Goal: Information Seeking & Learning: Learn about a topic

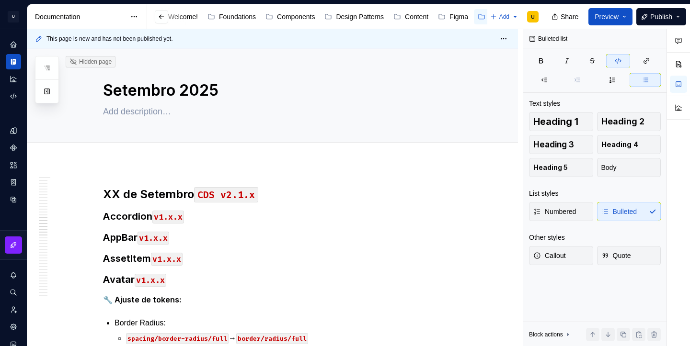
scroll to position [2845, 0]
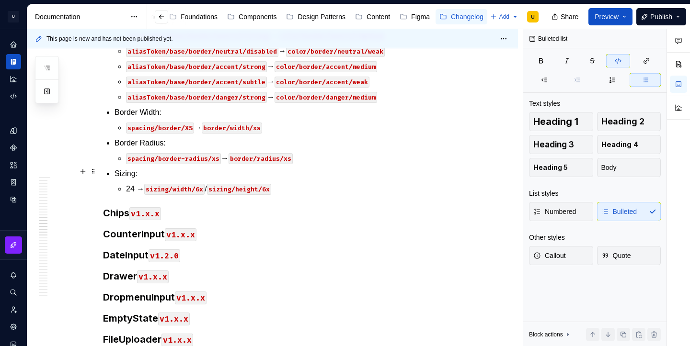
click at [137, 183] on p "24 → sizing/width/6x / sizing/height/6x" at bounding box center [295, 188] width 339 height 11
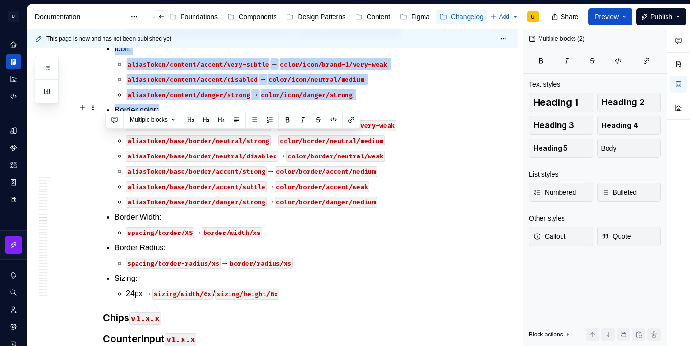
scroll to position [2756, 0]
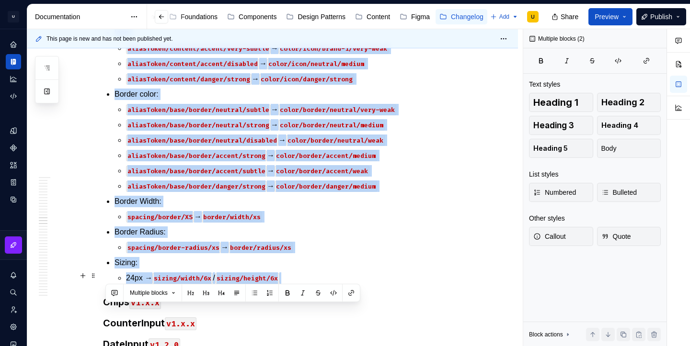
drag, startPoint x: 106, startPoint y: 83, endPoint x: 295, endPoint y: 272, distance: 266.9
copy div "🔧 Loremi do sitame: Cons: adipiScing/elitse/doeiusmod/temp → incid/utlabor/etdo…"
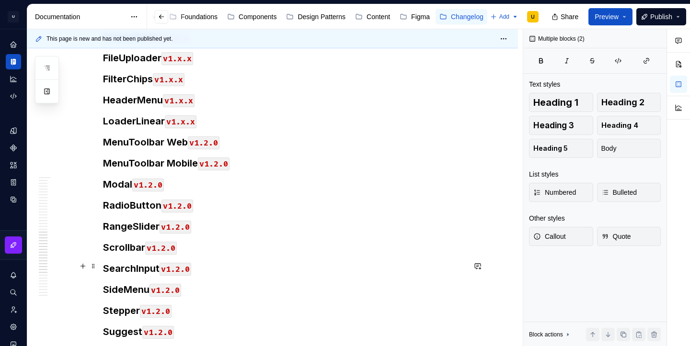
scroll to position [3127, 0]
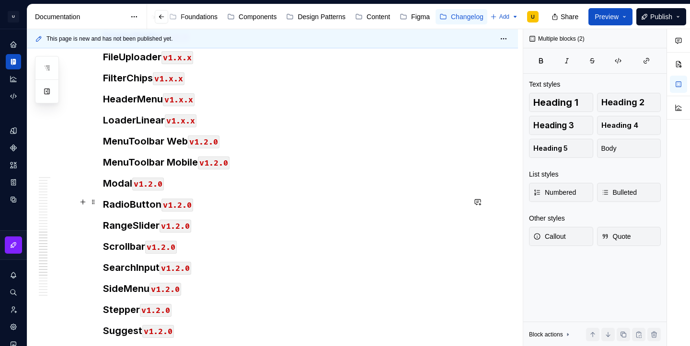
click at [211, 202] on h3 "RadioButton v1.2.0" at bounding box center [284, 204] width 362 height 13
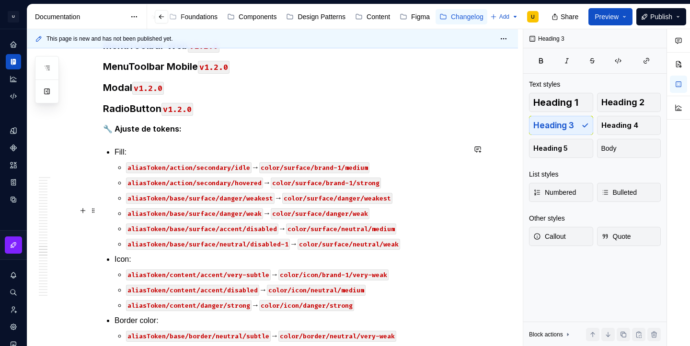
scroll to position [3224, 0]
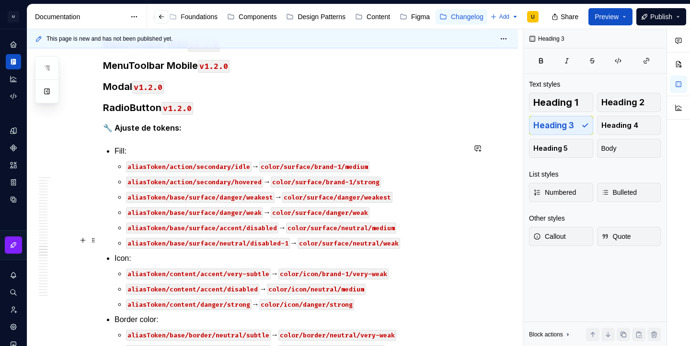
click at [233, 239] on code "aliasToken/base/surface/neutral/disabled-1" at bounding box center [208, 243] width 164 height 11
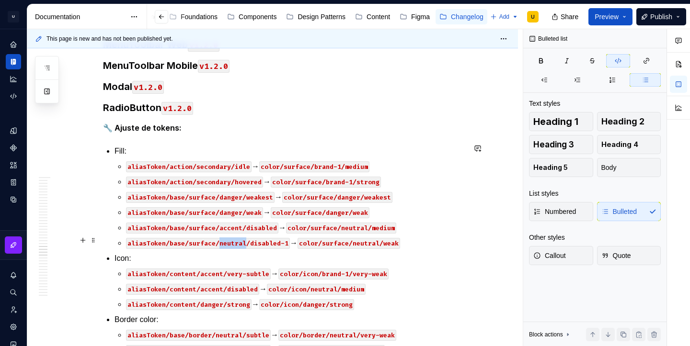
click at [233, 239] on code "aliasToken/base/surface/neutral/disabled-1" at bounding box center [208, 243] width 164 height 11
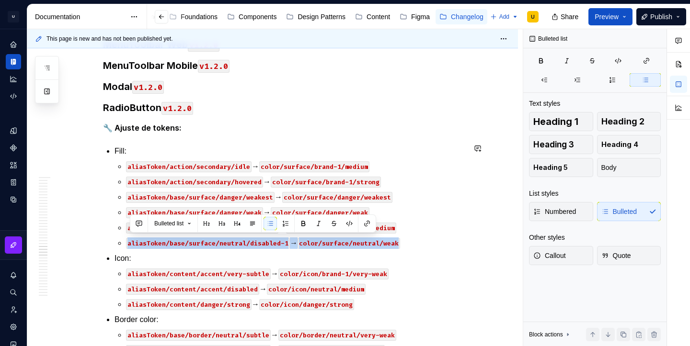
copy p "aliasToken/base/surface/neutral/disabled-1 → color/surface/neutral/weak"
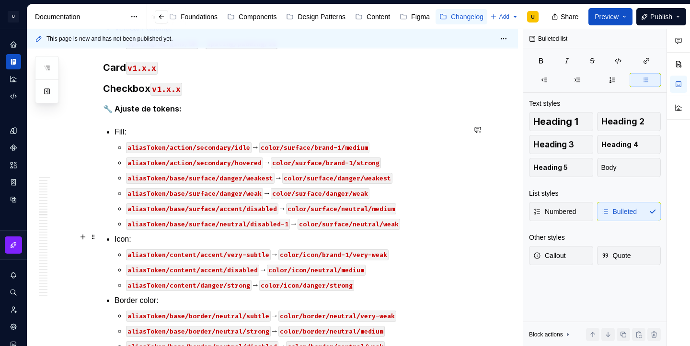
scroll to position [2549, 0]
click at [413, 226] on p "aliasToken/base/surface/neutral/disabled-1 → color/surface/neutral/weak" at bounding box center [295, 224] width 339 height 11
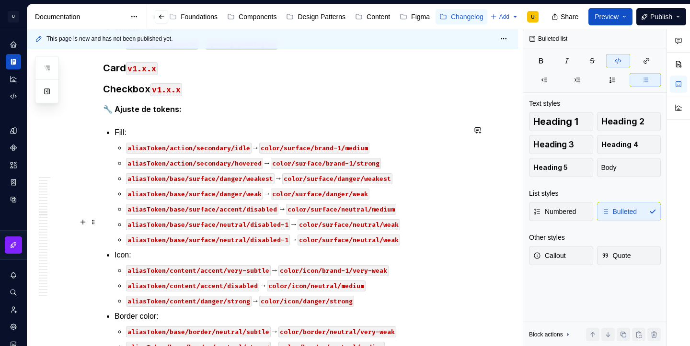
click at [267, 220] on code "aliasToken/base/surface/neutral/disabled-1" at bounding box center [208, 224] width 164 height 11
click at [389, 222] on code "color/surface/neutral/weak" at bounding box center [337, 224] width 103 height 11
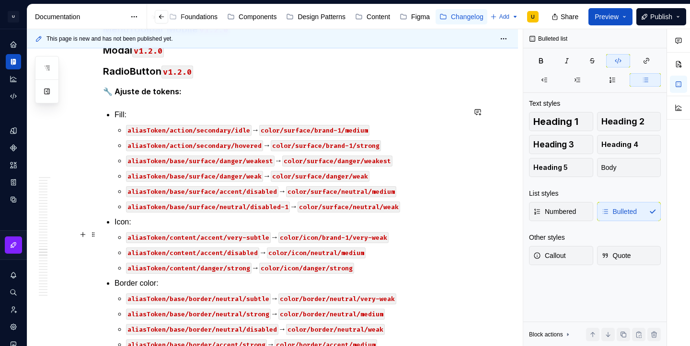
scroll to position [3271, 0]
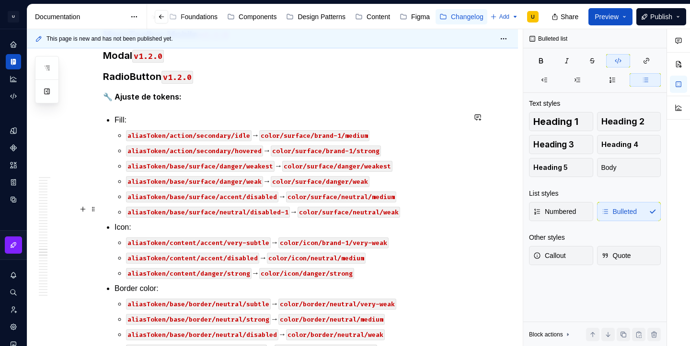
click at [408, 210] on p "aliasToken/base/surface/neutral/disabled-1 → color/surface/neutral/weak" at bounding box center [295, 211] width 339 height 11
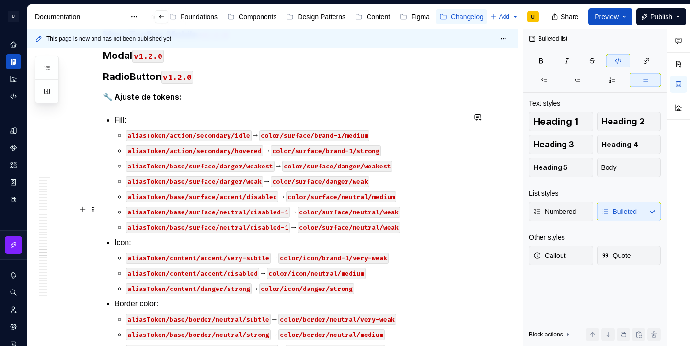
click at [259, 210] on code "aliasToken/base/surface/neutral/disabled-1" at bounding box center [208, 212] width 164 height 11
click at [389, 209] on code "color/surface/neutral/weak" at bounding box center [337, 212] width 103 height 11
click at [310, 165] on code "color/surface/danger/weakest" at bounding box center [337, 166] width 110 height 11
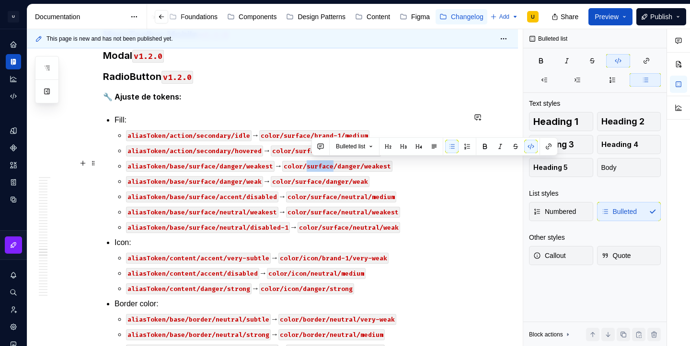
click at [310, 165] on code "color/surface/danger/weakest" at bounding box center [337, 166] width 110 height 11
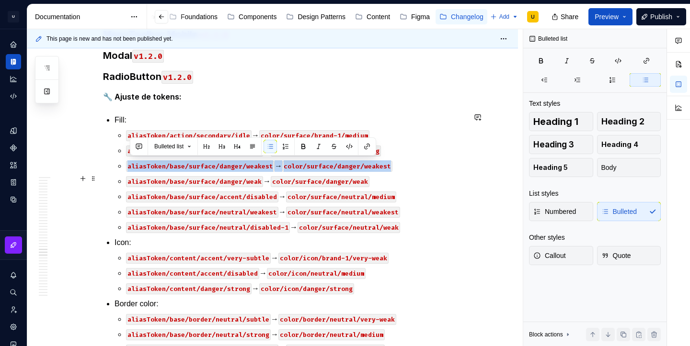
click at [340, 179] on code "color/surface/danger/weak" at bounding box center [320, 181] width 99 height 11
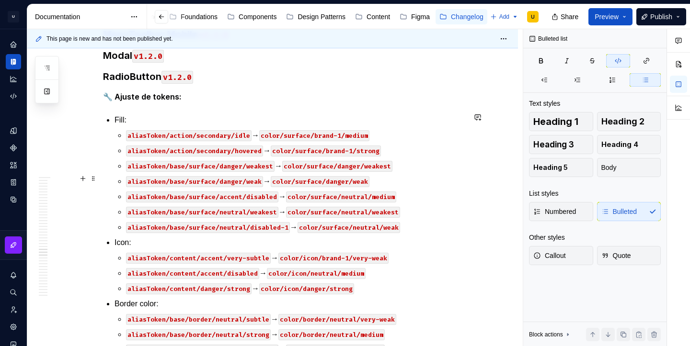
click at [340, 179] on code "color/surface/danger/weak" at bounding box center [320, 181] width 99 height 11
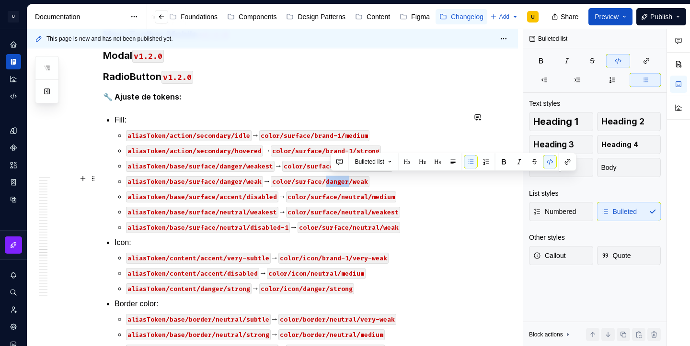
click at [340, 179] on code "color/surface/danger/weak" at bounding box center [320, 181] width 99 height 11
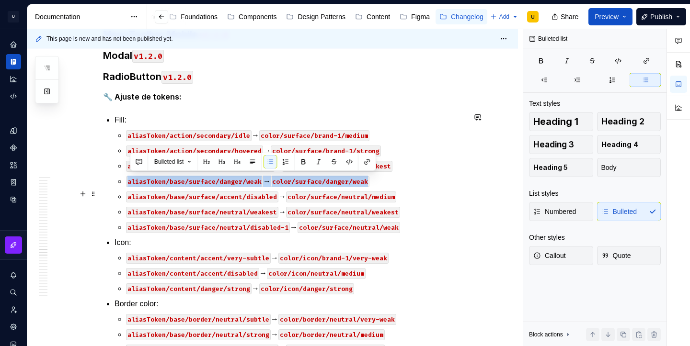
click at [343, 195] on code "color/surface/neutral/medium" at bounding box center [341, 197] width 110 height 11
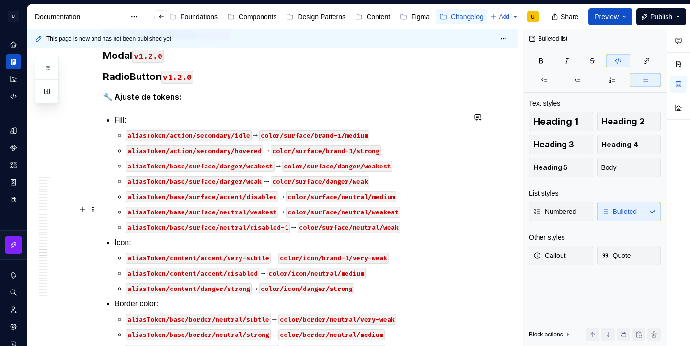
click at [263, 211] on code "aliasToken/base/surface/neutral/weakest" at bounding box center [202, 212] width 152 height 11
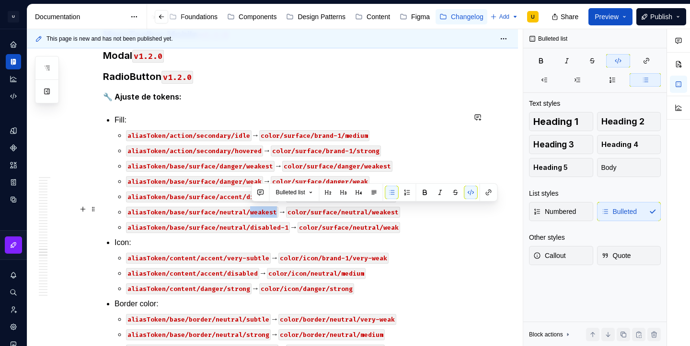
click at [263, 211] on code "aliasToken/base/surface/neutral/weakest" at bounding box center [202, 212] width 152 height 11
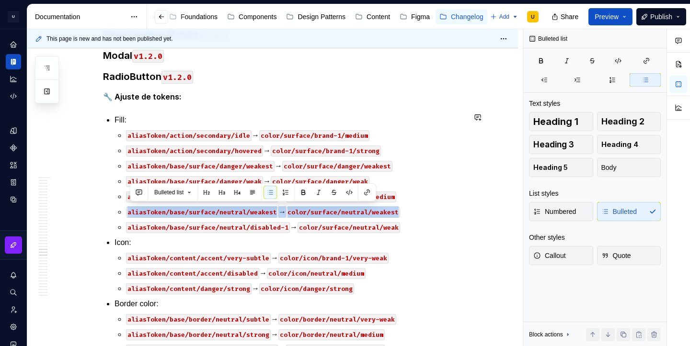
copy p "aliasToken/base/surface/neutral/weakest → color/surface/neutral/weakest"
click at [408, 215] on ul "aliasToken/action/secondary/idle → color/surface/brand-1/medium aliasToken/acti…" at bounding box center [295, 181] width 339 height 103
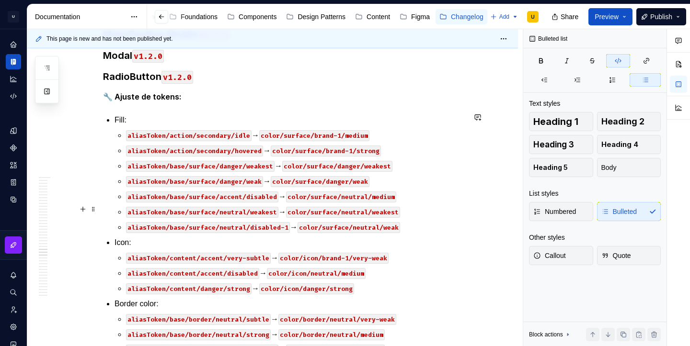
click at [404, 208] on p "aliasToken/base/surface/neutral/weakest → color/surface/neutral/weakest" at bounding box center [295, 211] width 339 height 11
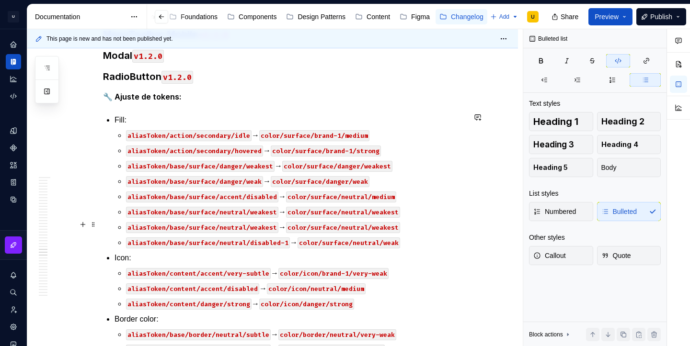
click at [263, 227] on code "aliasToken/base/surface/neutral/weakest" at bounding box center [202, 227] width 152 height 11
click at [401, 228] on code "color/surface/neutral/weakest" at bounding box center [351, 227] width 114 height 11
click at [256, 195] on code "aliasToken/base/surface/accent/disabled" at bounding box center [202, 197] width 152 height 11
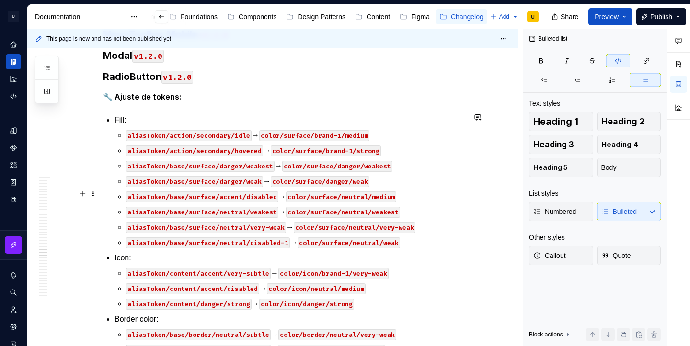
click at [256, 195] on code "aliasToken/base/surface/accent/disabled" at bounding box center [202, 197] width 152 height 11
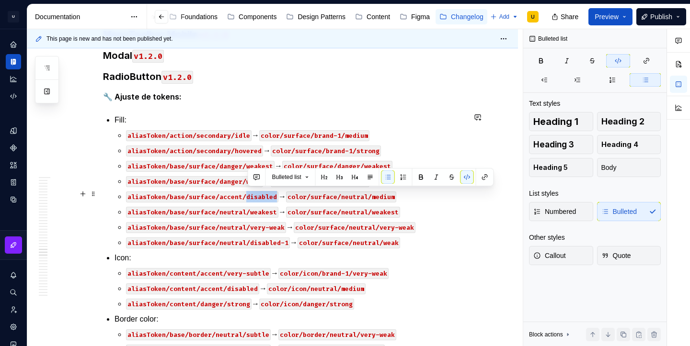
click at [256, 195] on code "aliasToken/base/surface/accent/disabled" at bounding box center [202, 197] width 152 height 11
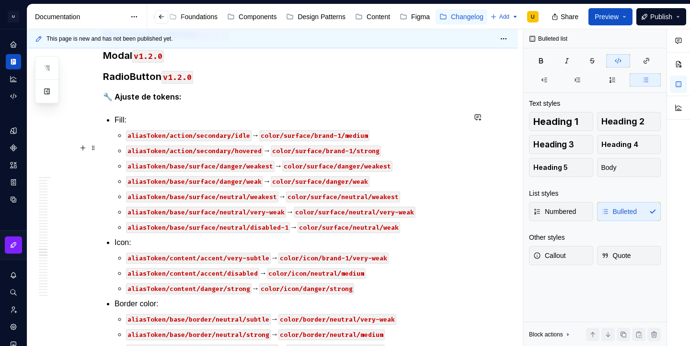
click at [239, 149] on code "aliasToken/action/secondary/hovered" at bounding box center [194, 151] width 137 height 11
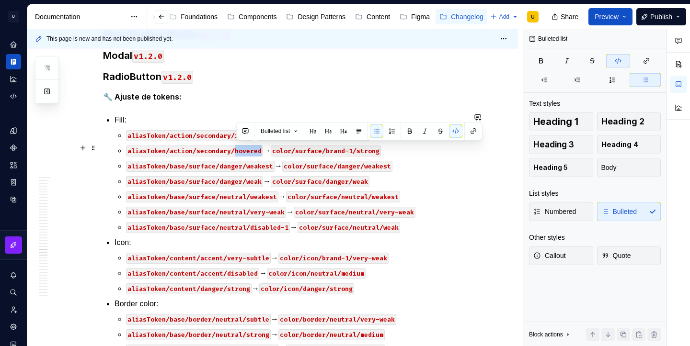
click at [239, 149] on code "aliasToken/action/secondary/hovered" at bounding box center [194, 151] width 137 height 11
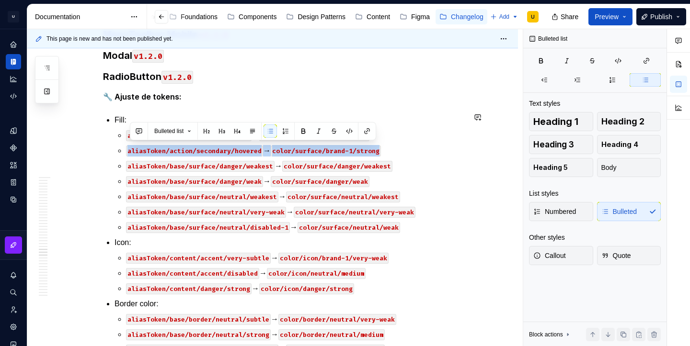
copy p "aliasToken/action/secondary/hovered → color/surface/brand-1/strong"
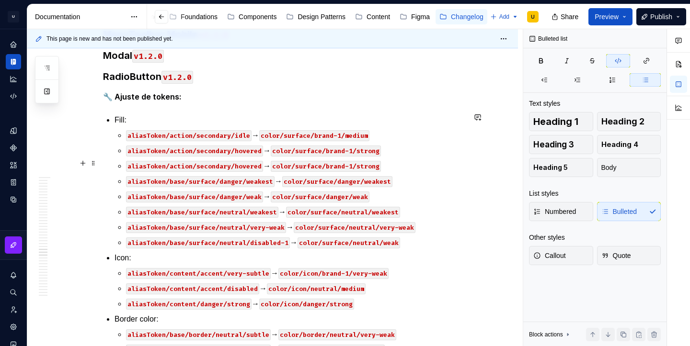
click at [251, 161] on code "aliasToken/action/secondary/hovered" at bounding box center [194, 166] width 137 height 11
click at [369, 164] on code "color/surface/brand-1/strong" at bounding box center [326, 166] width 110 height 11
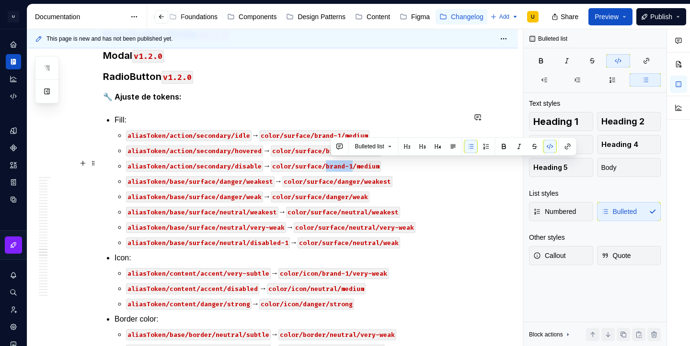
drag, startPoint x: 357, startPoint y: 163, endPoint x: 332, endPoint y: 162, distance: 25.9
click at [332, 162] on code "color/surface/brand-1/medium" at bounding box center [326, 166] width 110 height 11
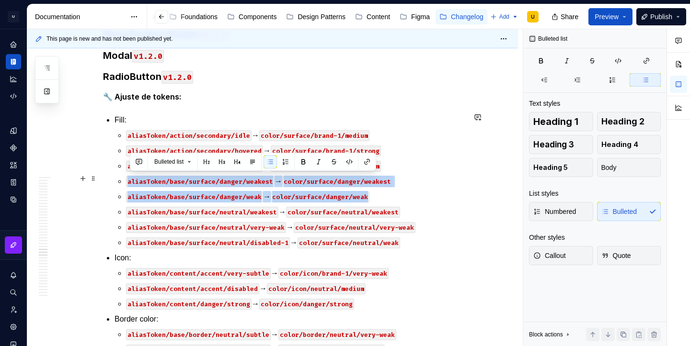
drag, startPoint x: 375, startPoint y: 193, endPoint x: 125, endPoint y: 180, distance: 250.4
click at [125, 180] on li "Fill: aliasToken/action/secondary/idle → color/surface/brand-1/medium aliasToke…" at bounding box center [289, 181] width 351 height 134
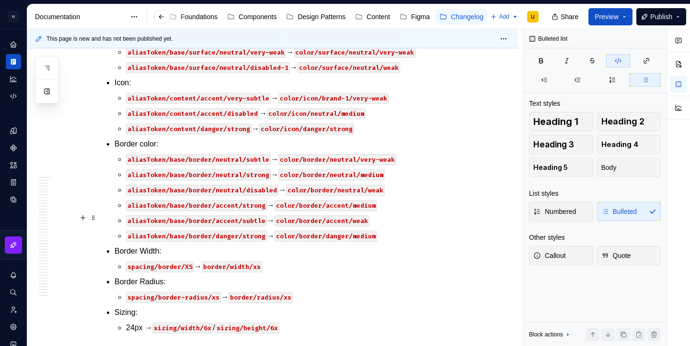
scroll to position [3419, 0]
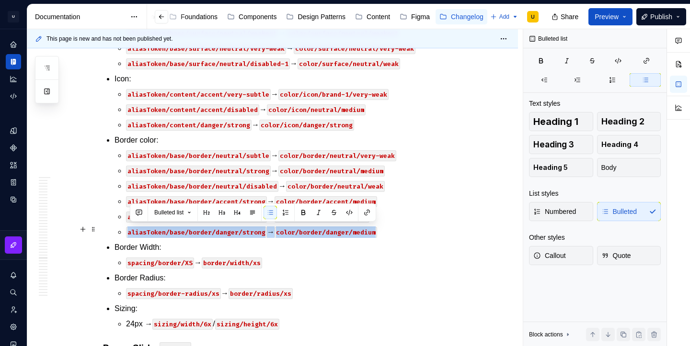
drag, startPoint x: 388, startPoint y: 229, endPoint x: 125, endPoint y: 232, distance: 263.5
click at [125, 232] on li "Border color: aliasToken/base/border/neutral/subtle → color/border/neutral/very…" at bounding box center [289, 186] width 351 height 103
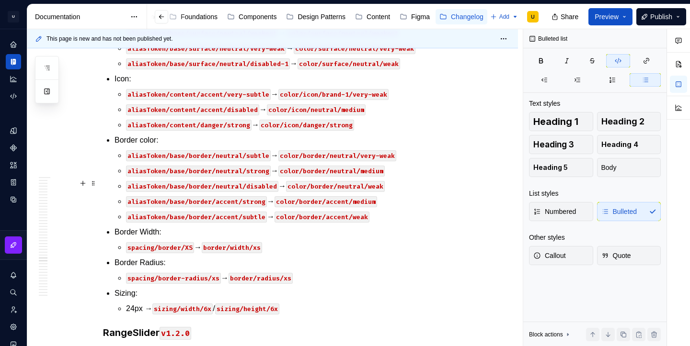
click at [267, 184] on code "aliasToken/base/border/neutral/disabled" at bounding box center [202, 186] width 152 height 11
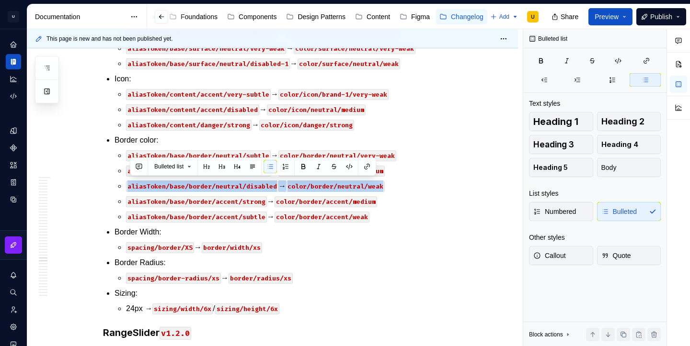
copy p "aliasToken/base/border/neutral/disabled → color/border/neutral/weak"
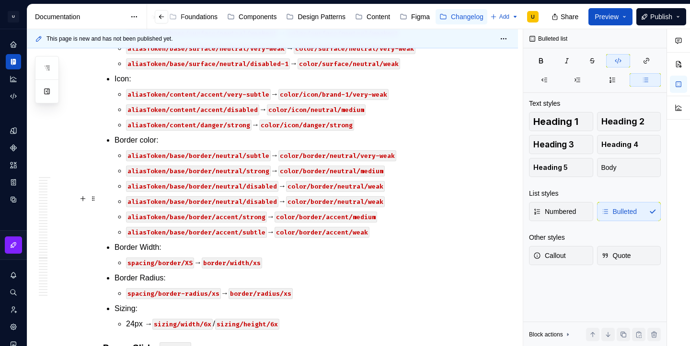
click at [266, 196] on code "aliasToken/base/border/neutral/disabled" at bounding box center [202, 201] width 152 height 11
click at [378, 198] on code "color/border/neutral/weak" at bounding box center [331, 201] width 99 height 11
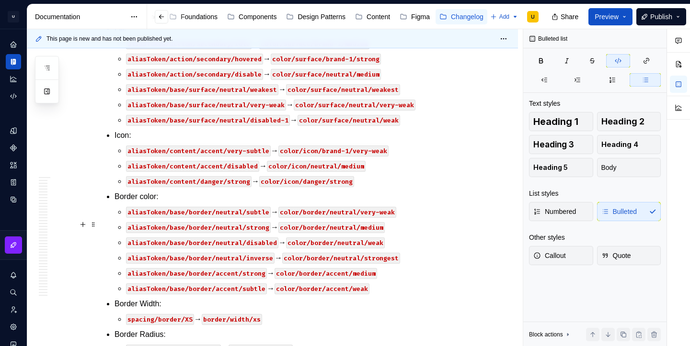
scroll to position [3365, 0]
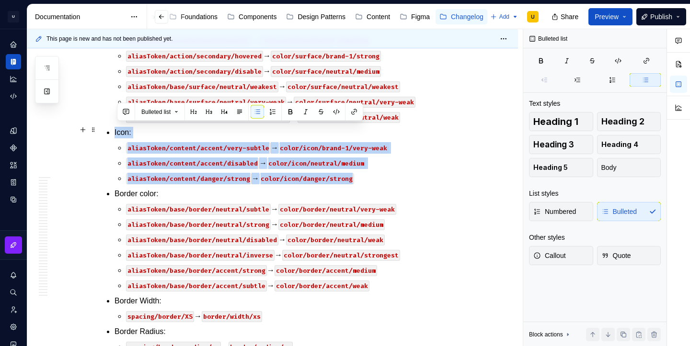
drag, startPoint x: 364, startPoint y: 177, endPoint x: 116, endPoint y: 132, distance: 252.1
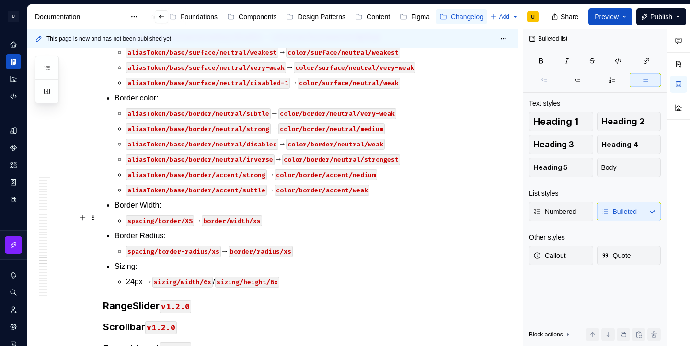
scroll to position [3408, 0]
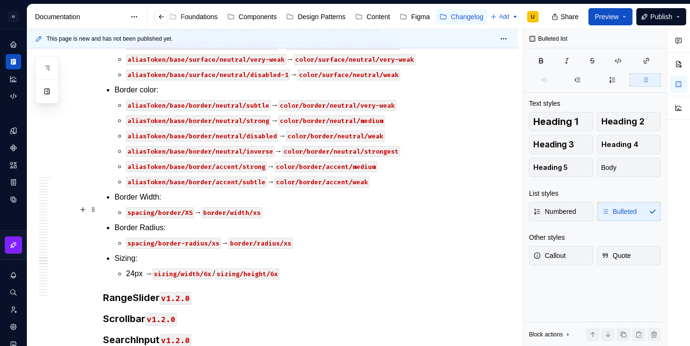
click at [191, 214] on code "spacing/border/XS" at bounding box center [160, 212] width 68 height 11
click at [267, 211] on code "border/width/xs" at bounding box center [239, 212] width 60 height 11
click at [215, 241] on code "spacing/border-radius/xs" at bounding box center [173, 243] width 95 height 11
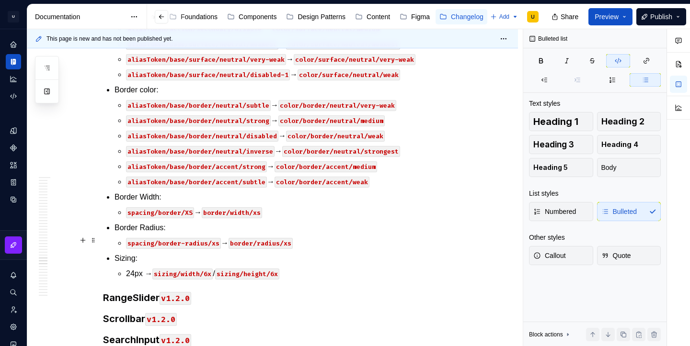
click at [215, 241] on code "spacing/border-radius/xs" at bounding box center [173, 243] width 95 height 11
click at [298, 243] on code "border/radius/xs" at bounding box center [268, 243] width 64 height 11
click at [227, 208] on code "border/width/xs" at bounding box center [232, 212] width 60 height 11
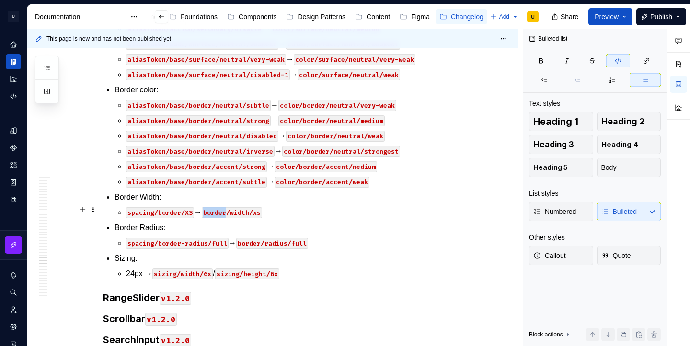
click at [227, 208] on code "border/width/xs" at bounding box center [232, 212] width 60 height 11
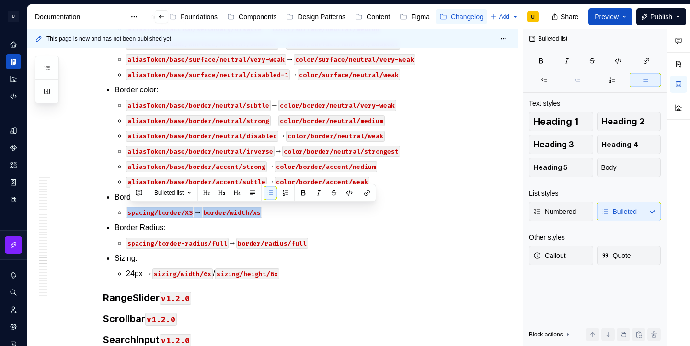
copy p "spacing/border/XS → border/width/xs"
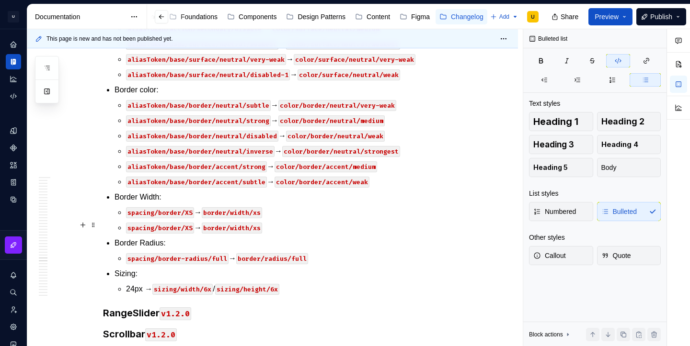
click at [189, 225] on code "spacing/border/XS" at bounding box center [160, 228] width 68 height 11
click at [261, 228] on code "border/width/xs" at bounding box center [232, 228] width 60 height 11
click at [259, 210] on code "border/width/xs" at bounding box center [232, 212] width 60 height 11
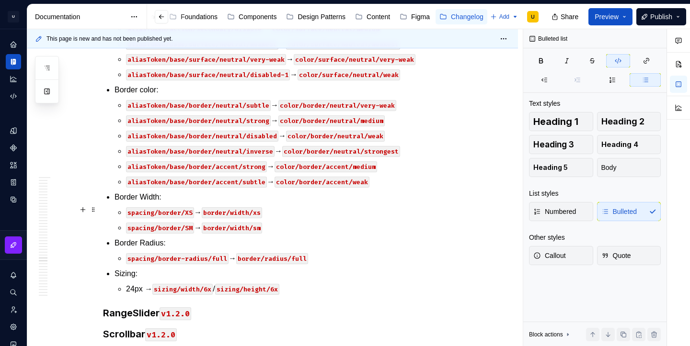
click at [259, 210] on code "border/width/xs" at bounding box center [232, 212] width 60 height 11
click at [261, 226] on code "border/width/sm" at bounding box center [232, 228] width 60 height 11
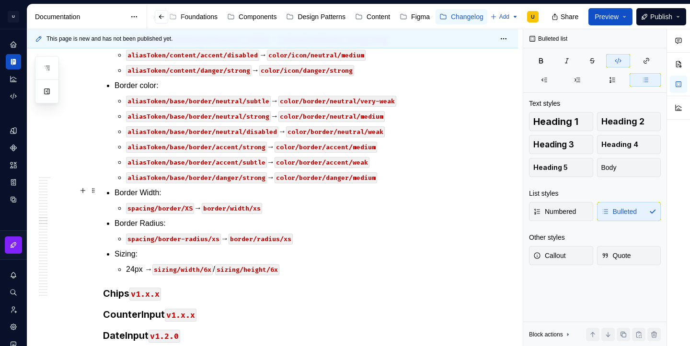
scroll to position [2780, 0]
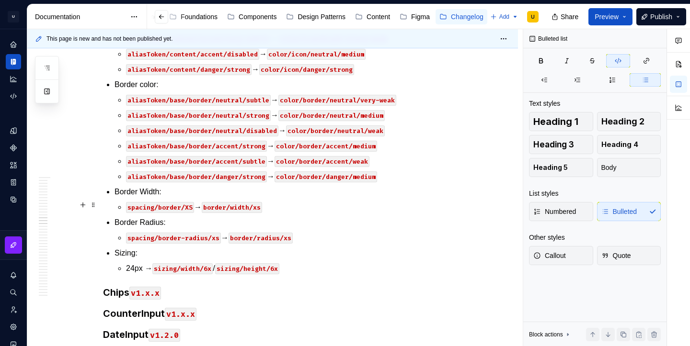
click at [262, 207] on code "border/width/xs" at bounding box center [232, 207] width 60 height 11
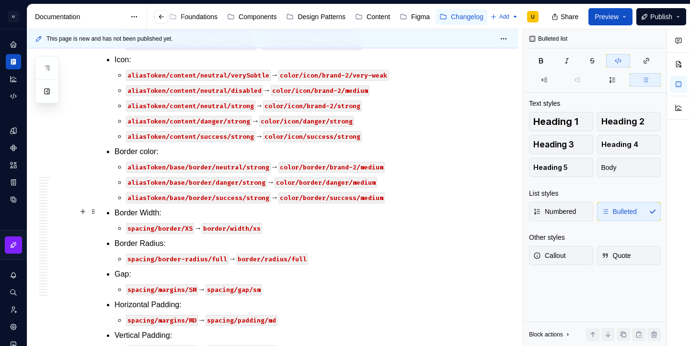
scroll to position [1727, 0]
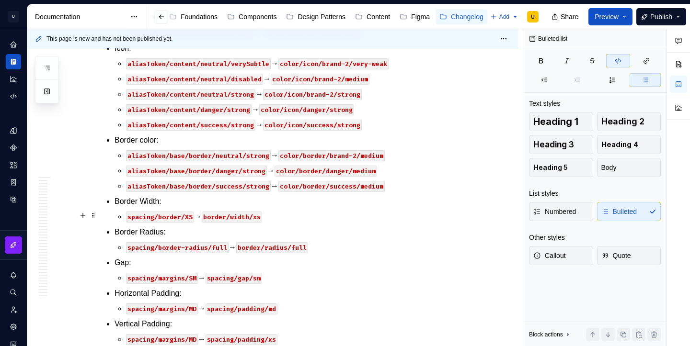
click at [262, 217] on code "border/width/xs" at bounding box center [232, 217] width 60 height 11
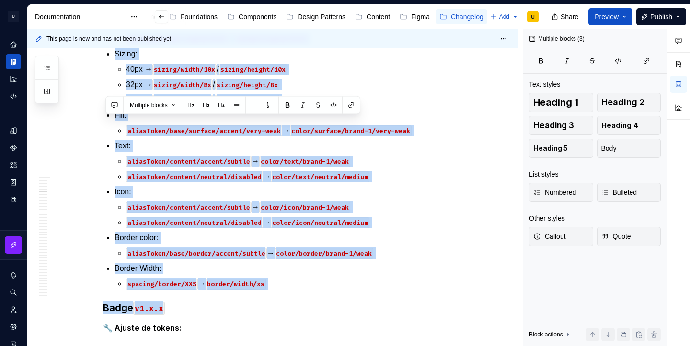
scroll to position [0, 0]
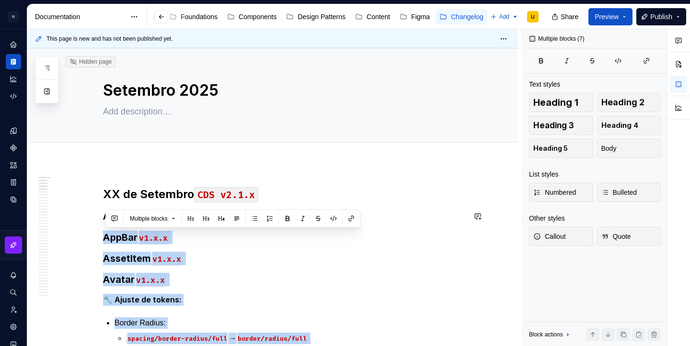
drag, startPoint x: 107, startPoint y: 77, endPoint x: 183, endPoint y: 228, distance: 168.8
click at [186, 273] on h3 "Avatar v1.x.x" at bounding box center [284, 279] width 362 height 13
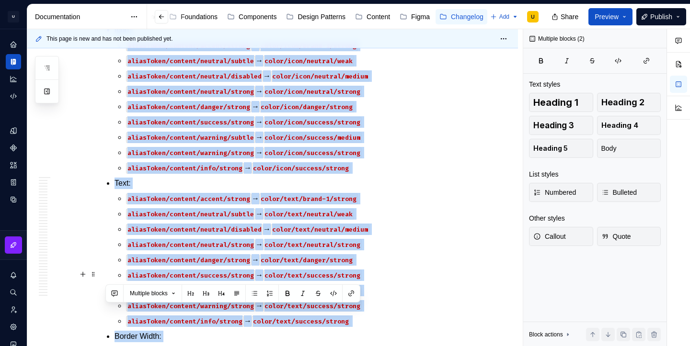
scroll to position [1191, 0]
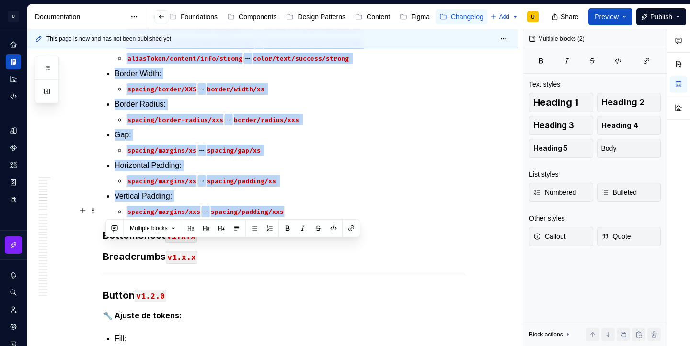
drag, startPoint x: 108, startPoint y: 58, endPoint x: 295, endPoint y: 209, distance: 240.5
copy div "🔧 Loremi do sitame: Cons: adipiScing/elit/seddoei/tempor/inci-utla → etdol/magn…"
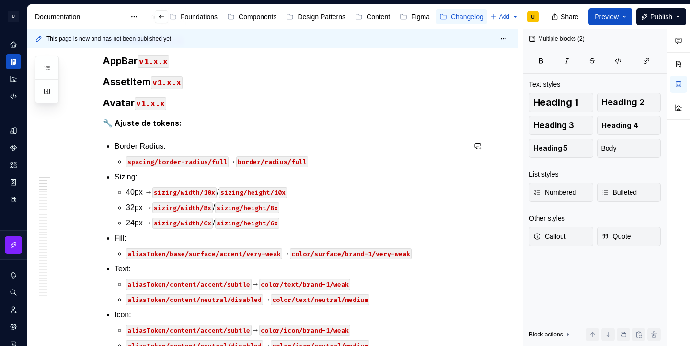
scroll to position [124, 0]
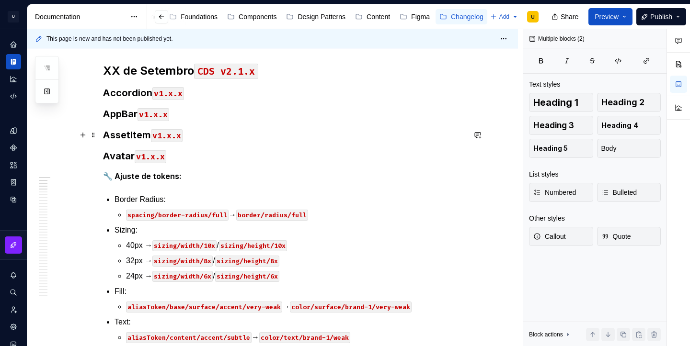
click at [199, 140] on h3 "AssetItem v1.x.x" at bounding box center [284, 134] width 362 height 13
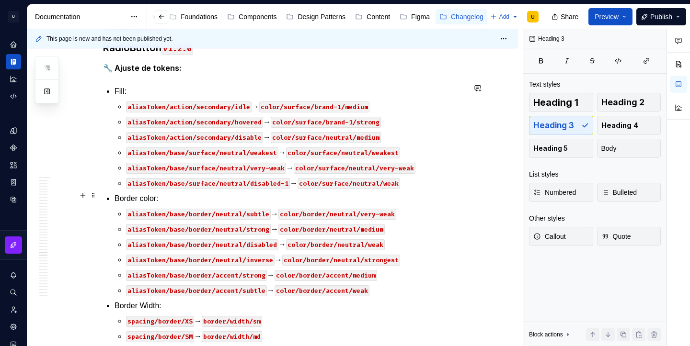
scroll to position [4079, 0]
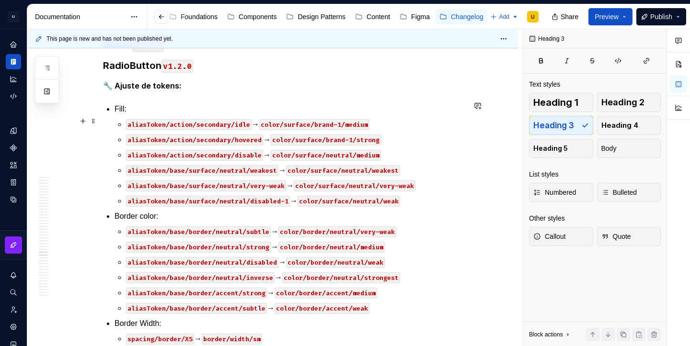
click at [227, 122] on code "aliasToken/action/secondary/idle" at bounding box center [189, 124] width 126 height 11
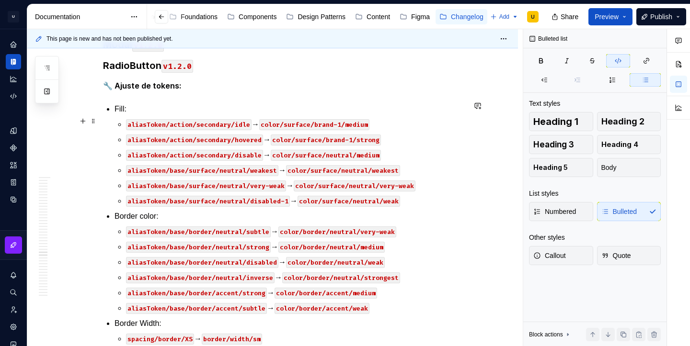
click at [227, 122] on code "aliasToken/action/secondary/idle" at bounding box center [189, 124] width 126 height 11
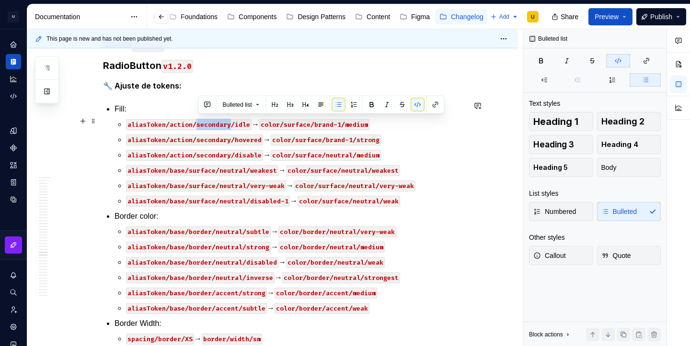
click at [227, 122] on code "aliasToken/action/secondary/idle" at bounding box center [189, 124] width 126 height 11
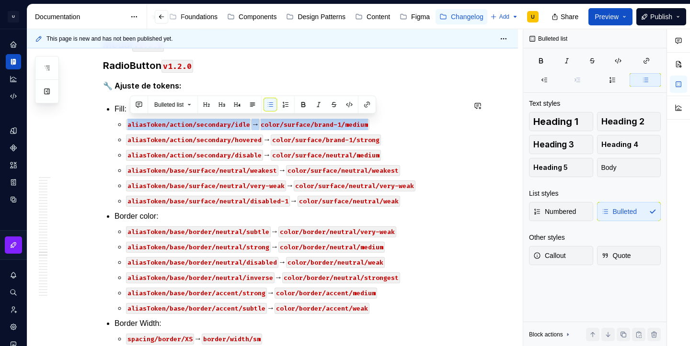
copy p "aliasToken/action/secondary/idle → color/surface/brand-1/medium"
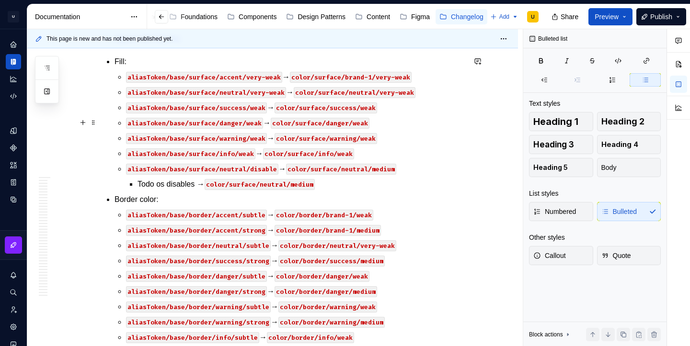
scroll to position [246, 0]
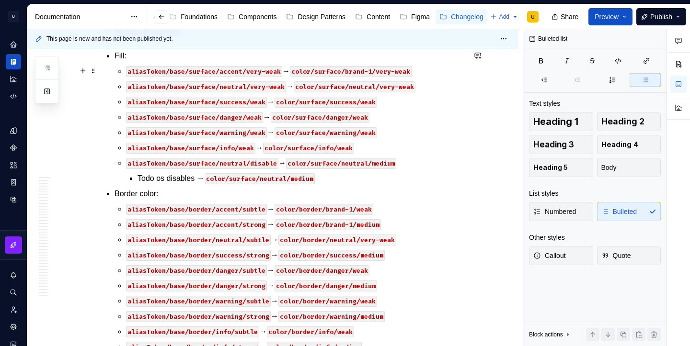
click at [423, 72] on p "aliasToken/base/surface/accent/very-weak → color/surface/brand-1/very-weak" at bounding box center [295, 71] width 339 height 11
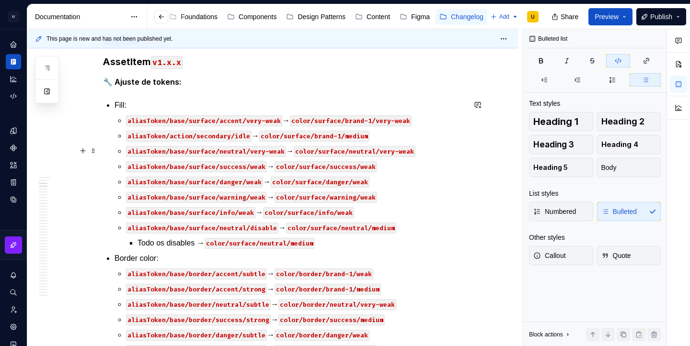
scroll to position [196, 0]
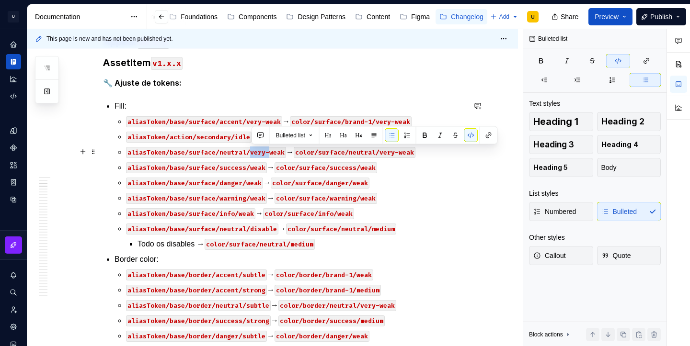
drag, startPoint x: 269, startPoint y: 153, endPoint x: 252, endPoint y: 152, distance: 17.3
click at [252, 152] on code "aliasToken/base/surface/neutral/very-weak" at bounding box center [206, 152] width 160 height 11
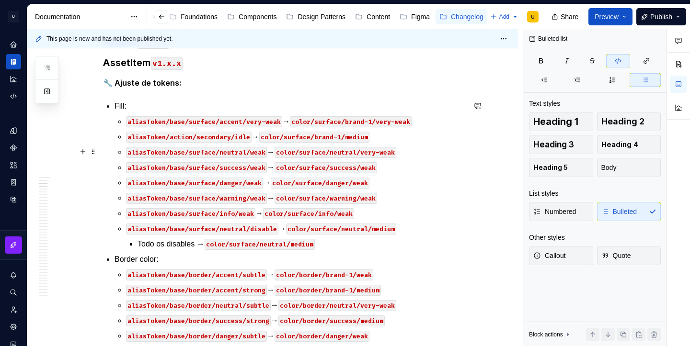
click at [382, 152] on code "color/surface/neutral/very-weak" at bounding box center [335, 152] width 122 height 11
click at [303, 154] on code "color/surface/neutral/weak" at bounding box center [325, 152] width 103 height 11
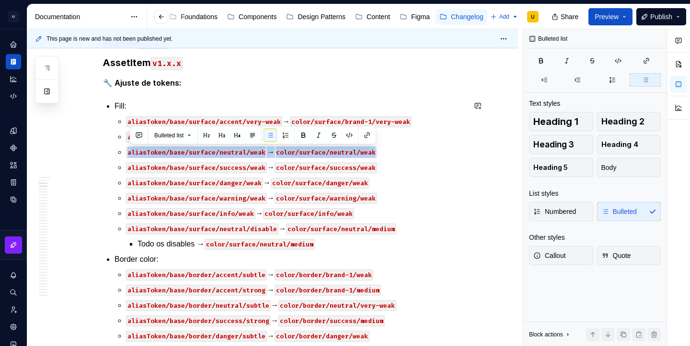
copy p "aliasToken/base/surface/neutral/weak → color/surface/neutral/weak"
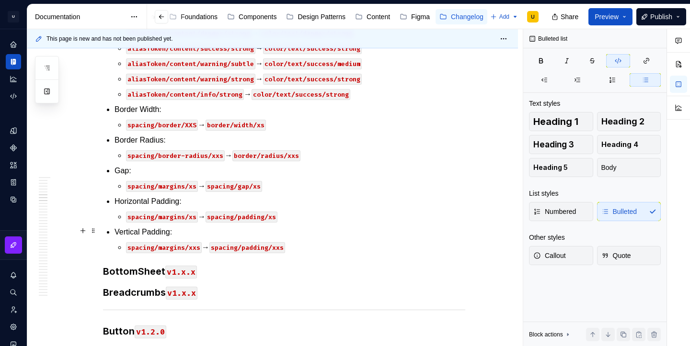
scroll to position [2158, 0]
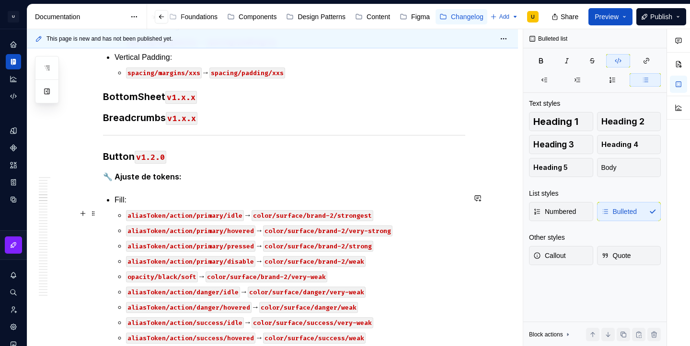
click at [229, 217] on code "aliasToken/action/primary/idle" at bounding box center [185, 215] width 118 height 11
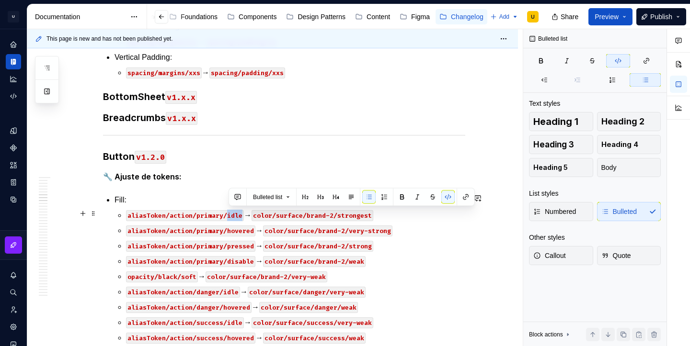
click at [229, 217] on code "aliasToken/action/primary/idle" at bounding box center [185, 215] width 118 height 11
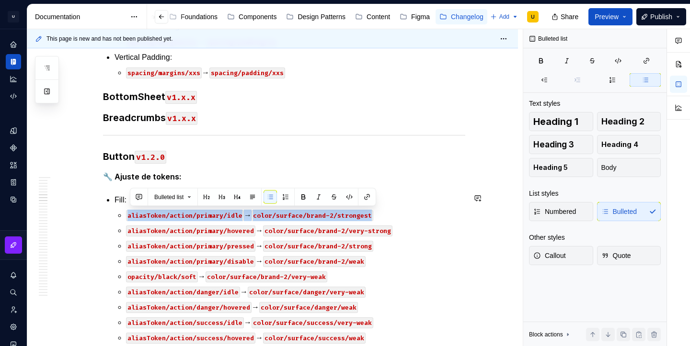
copy p "aliasToken/action/primary/idle → color/surface/brand-2/strongest"
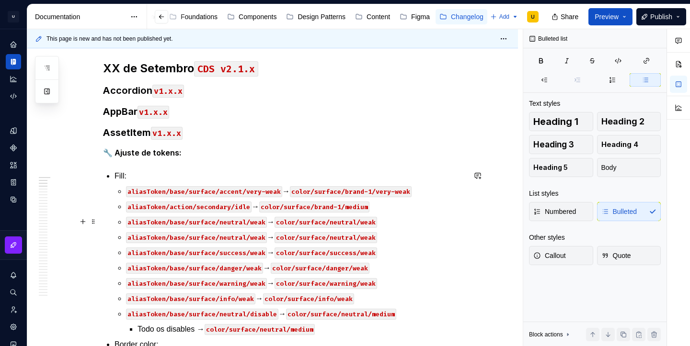
scroll to position [128, 0]
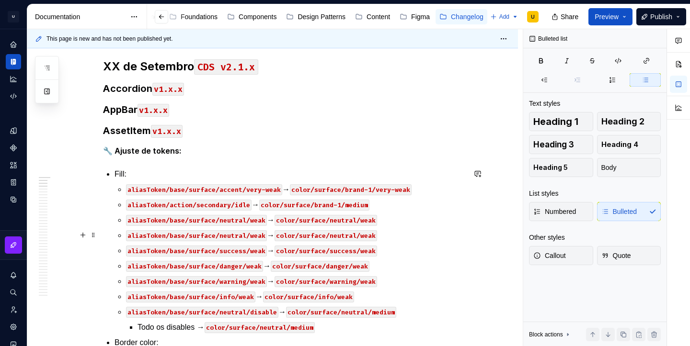
click at [286, 232] on code "color/surface/neutral/weak" at bounding box center [325, 235] width 103 height 11
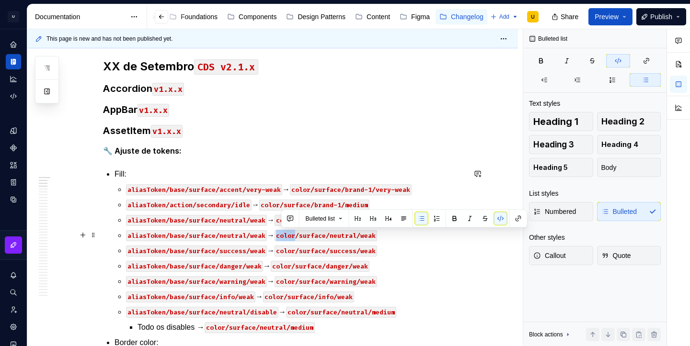
click at [286, 232] on code "color/surface/neutral/weak" at bounding box center [325, 235] width 103 height 11
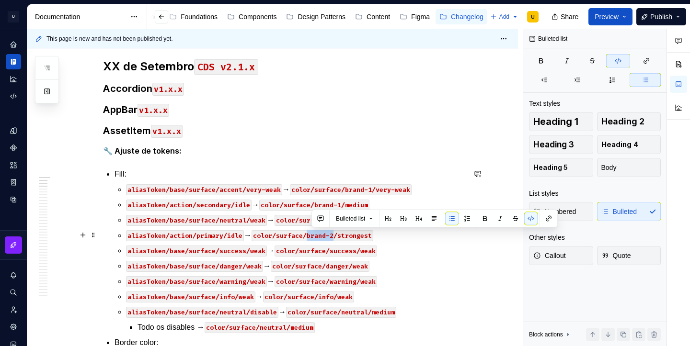
drag, startPoint x: 337, startPoint y: 236, endPoint x: 313, endPoint y: 238, distance: 24.0
click at [313, 238] on code "color/surface/brand-2/strongest" at bounding box center [313, 235] width 122 height 11
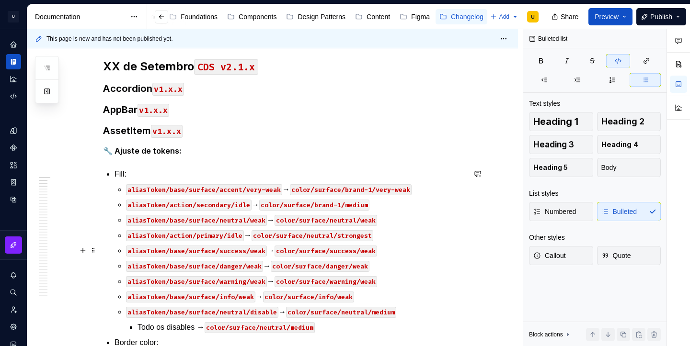
click at [268, 251] on p "aliasToken/base/surface/success/weak → color/surface/success/weak" at bounding box center [295, 250] width 339 height 11
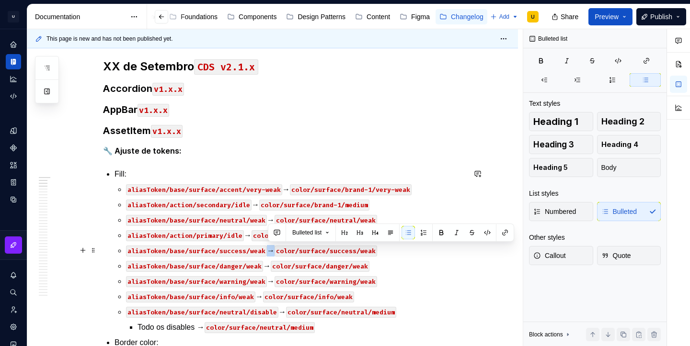
click at [268, 251] on p "aliasToken/base/surface/success/weak → color/surface/success/weak" at bounding box center [295, 250] width 339 height 11
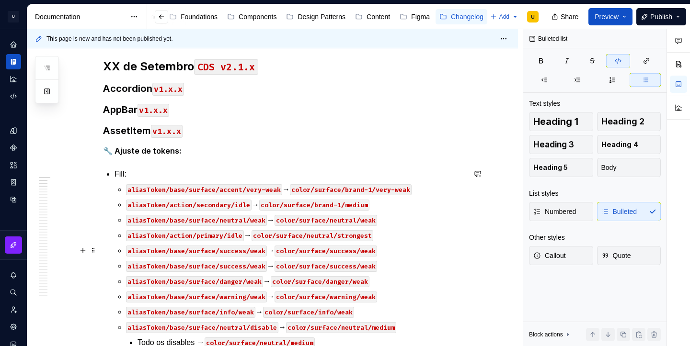
scroll to position [143, 0]
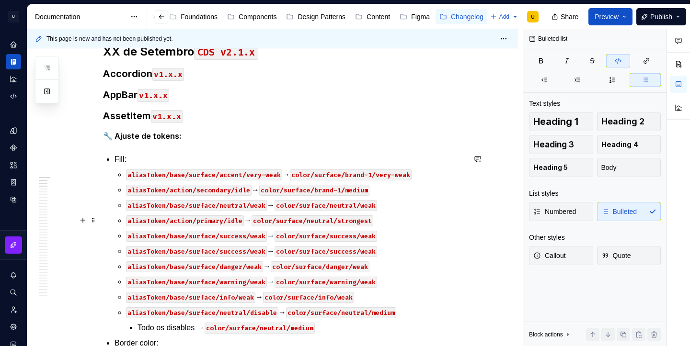
click at [219, 222] on code "aliasToken/action/primary/idle" at bounding box center [185, 221] width 118 height 11
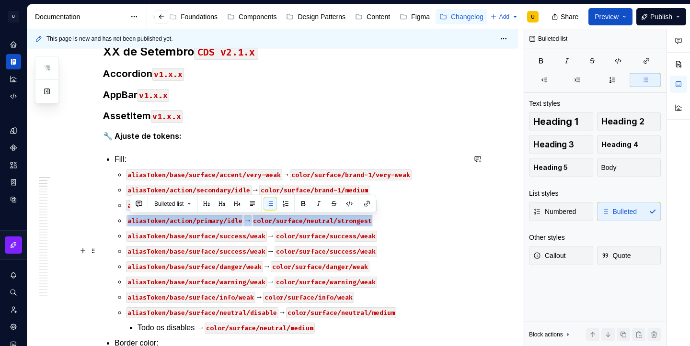
click at [225, 251] on code "aliasToken/base/surface/success/weak" at bounding box center [196, 251] width 141 height 11
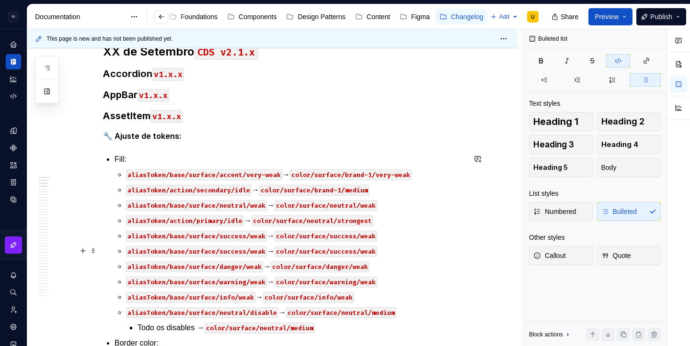
click at [225, 251] on code "aliasToken/base/surface/success/weak" at bounding box center [196, 251] width 141 height 11
click at [206, 251] on code "aliasToken/action/primary/idle" at bounding box center [185, 251] width 118 height 11
click at [235, 252] on code "aliasToken/action/success/idle" at bounding box center [185, 251] width 118 height 11
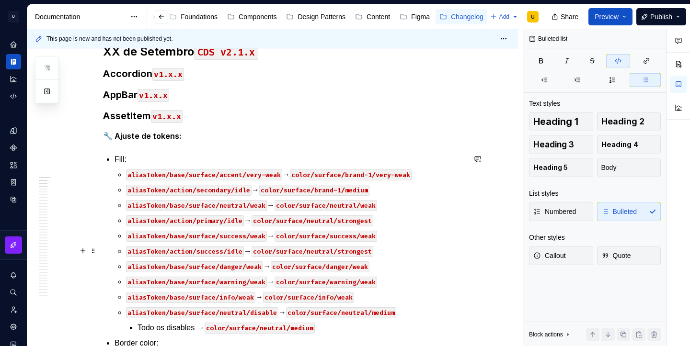
click at [235, 252] on code "aliasToken/action/success/idle" at bounding box center [185, 251] width 118 height 11
click at [337, 253] on code "color/surface/neutral/strongest" at bounding box center [324, 251] width 122 height 11
click at [370, 253] on code "color/surface/success/strongest" at bounding box center [324, 251] width 122 height 11
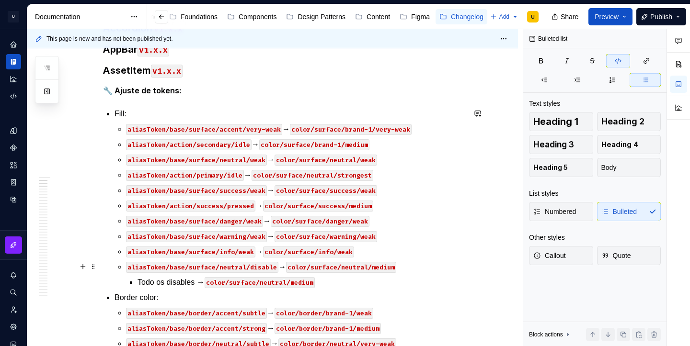
scroll to position [192, 0]
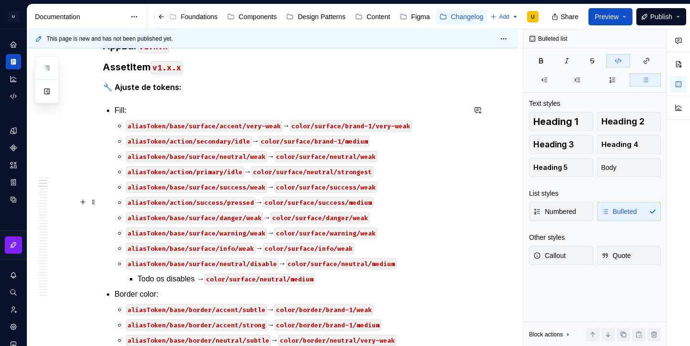
click at [253, 205] on code "aliasToken/action/success/pressed" at bounding box center [190, 202] width 129 height 11
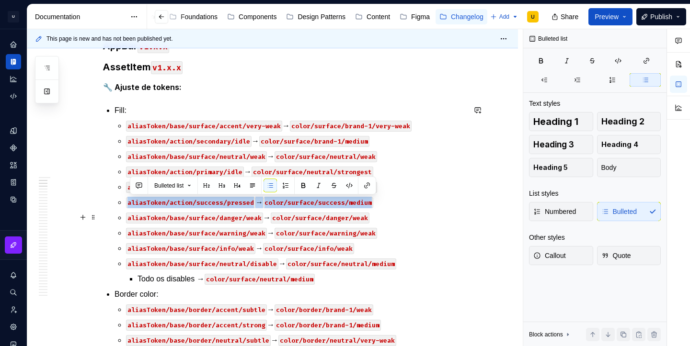
click at [377, 219] on p "aliasToken/base/surface/danger/weak → color/surface/danger/weak" at bounding box center [295, 217] width 339 height 11
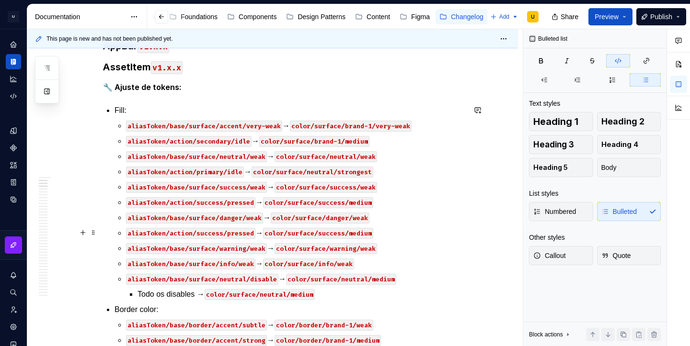
click at [213, 232] on code "aliasToken/action/success/pressed" at bounding box center [190, 233] width 129 height 11
click at [330, 233] on code "color/surface/success/medium" at bounding box center [314, 233] width 110 height 11
click at [391, 247] on p "aliasToken/base/surface/warning/weak → color/surface/warning/weak" at bounding box center [295, 248] width 339 height 11
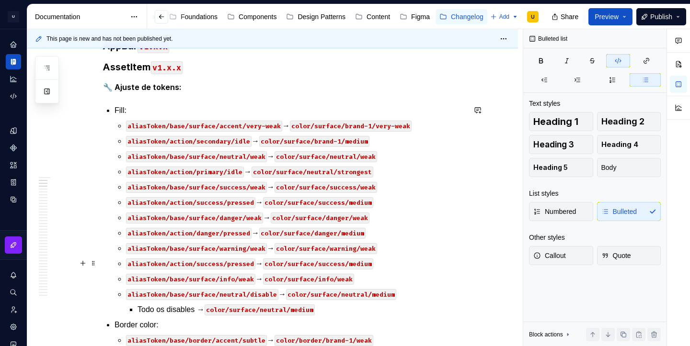
click at [210, 267] on code "aliasToken/action/success/pressed" at bounding box center [190, 264] width 129 height 11
click at [342, 266] on code "color/surface/success/medium" at bounding box center [318, 264] width 110 height 11
click at [362, 266] on code "color/surface/warning/medium" at bounding box center [318, 264] width 110 height 11
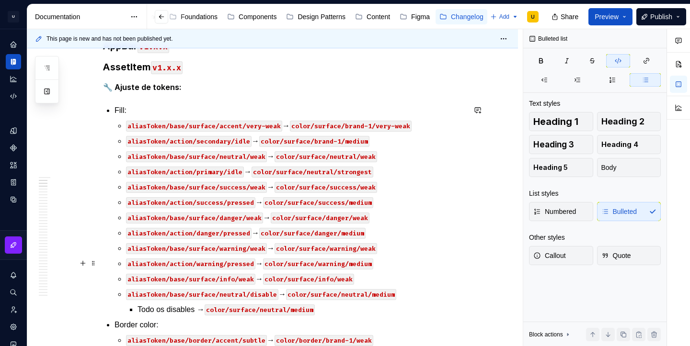
click at [362, 266] on code "color/surface/warning/medium" at bounding box center [318, 264] width 110 height 11
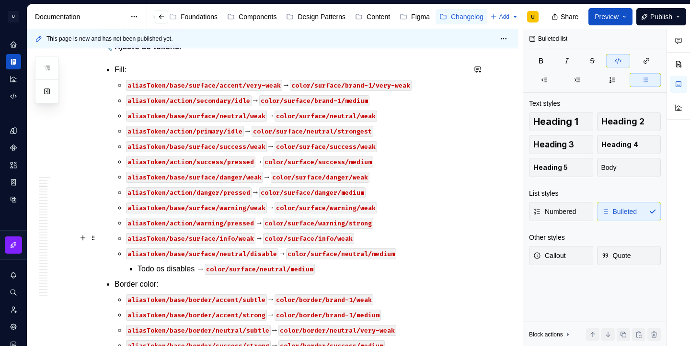
scroll to position [239, 0]
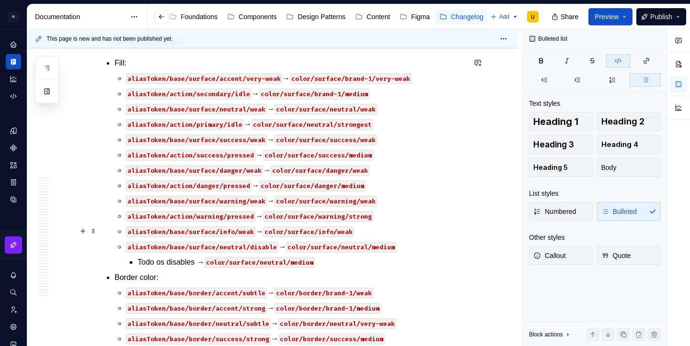
click at [374, 232] on p "aliasToken/base/surface/info/weak → color/surface/info/weak" at bounding box center [295, 231] width 339 height 11
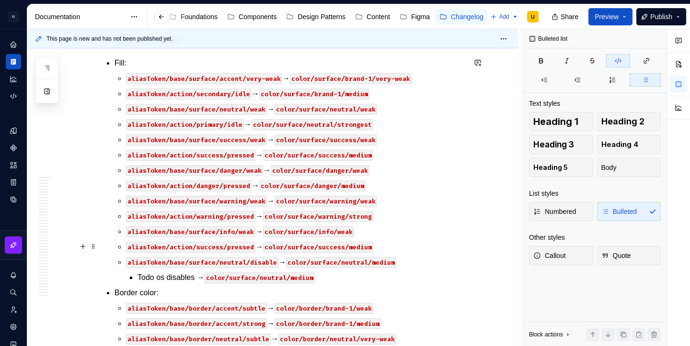
click at [210, 248] on code "aliasToken/action/success/pressed" at bounding box center [190, 247] width 129 height 11
click at [217, 247] on code "aliasToken/action/info/pressed" at bounding box center [185, 247] width 118 height 11
click at [362, 248] on code "color/surface/success/medium" at bounding box center [314, 247] width 110 height 11
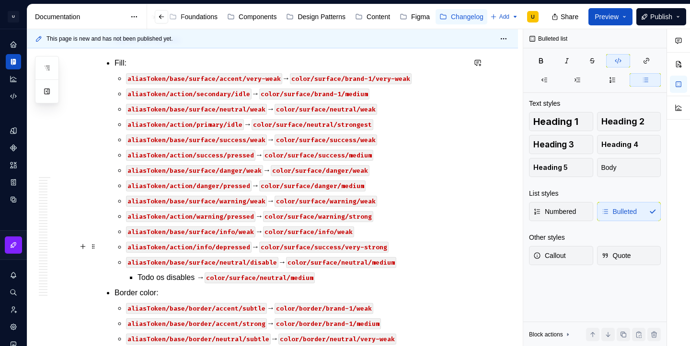
click at [327, 249] on code "color/surface/success/very-strong" at bounding box center [323, 247] width 129 height 11
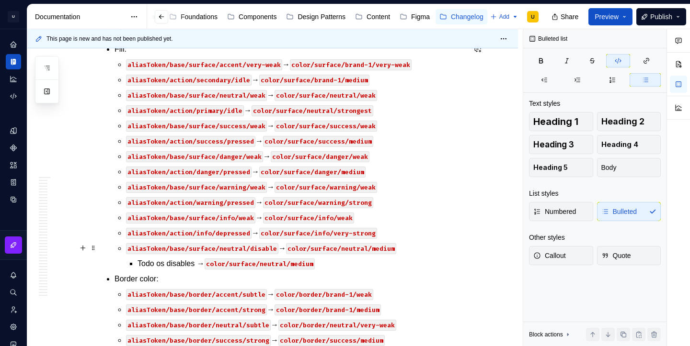
scroll to position [256, 0]
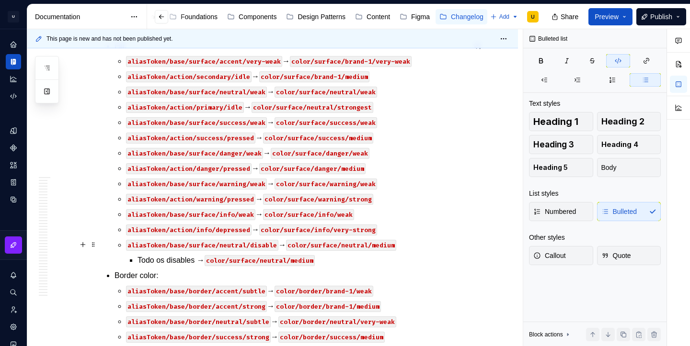
click at [278, 246] on code "aliasToken/base/surface/neutral/disable" at bounding box center [202, 245] width 152 height 11
click at [194, 263] on p "Todo os disables → color/surface/neutral/medium" at bounding box center [301, 260] width 328 height 11
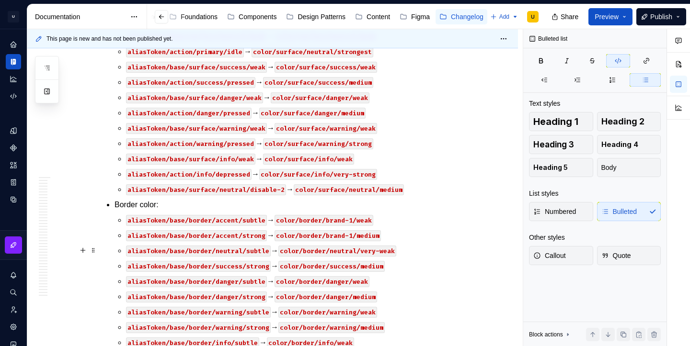
scroll to position [342, 0]
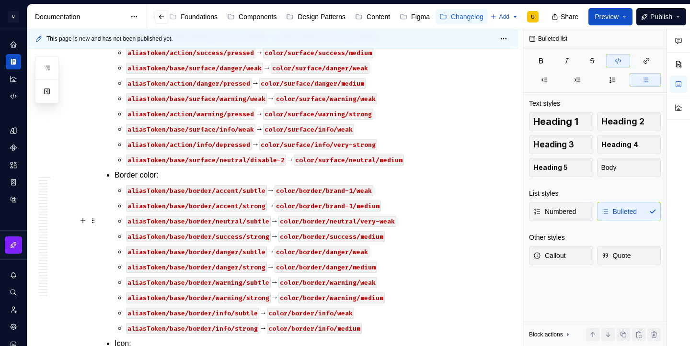
click at [247, 221] on code "aliasToken/base/border/neutral/subtle" at bounding box center [198, 221] width 145 height 11
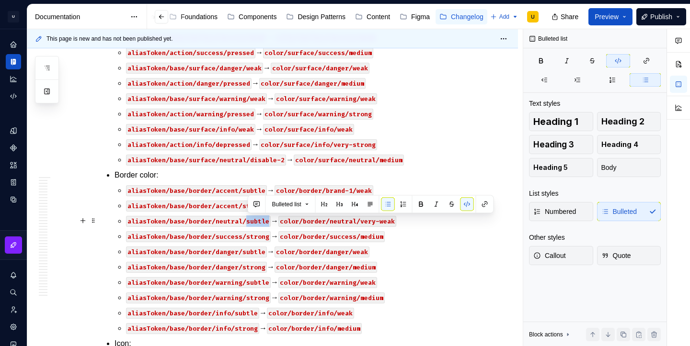
click at [247, 221] on code "aliasToken/base/border/neutral/subtle" at bounding box center [198, 221] width 145 height 11
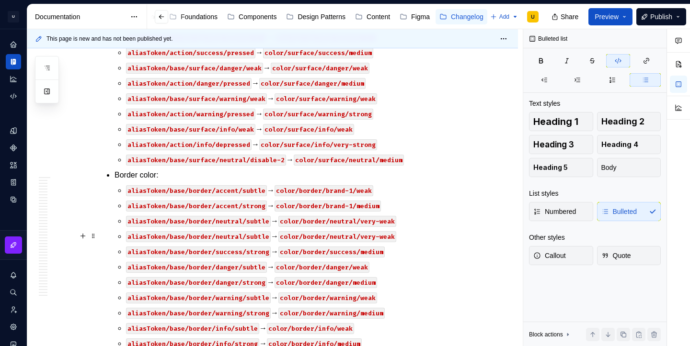
click at [253, 234] on code "aliasToken/base/border/neutral/subtle" at bounding box center [198, 236] width 145 height 11
click at [253, 250] on code "aliasToken/base/border/success/strong" at bounding box center [198, 252] width 145 height 11
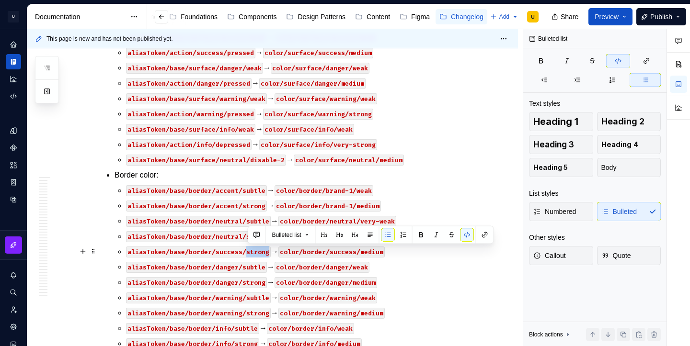
click at [253, 250] on code "aliasToken/base/border/success/strong" at bounding box center [198, 252] width 145 height 11
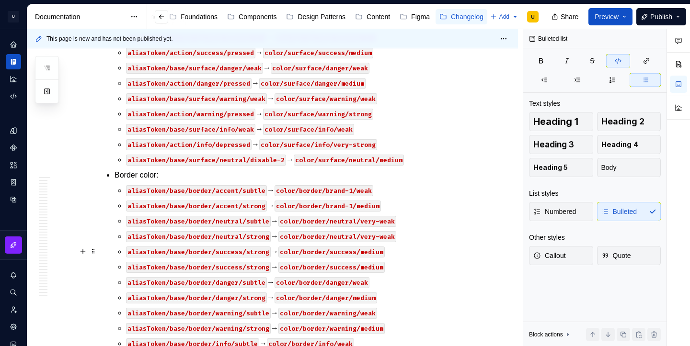
click at [257, 253] on code "aliasToken/base/border/success/strong" at bounding box center [198, 252] width 145 height 11
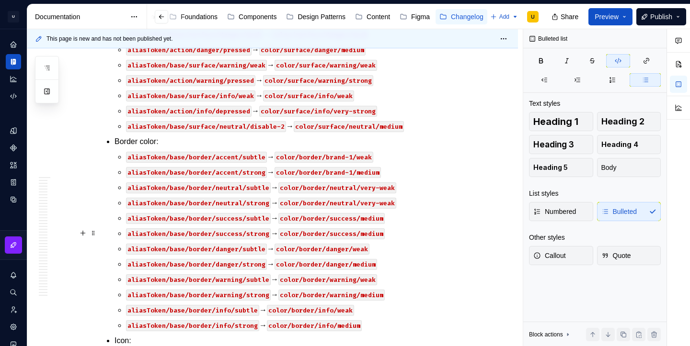
scroll to position [377, 0]
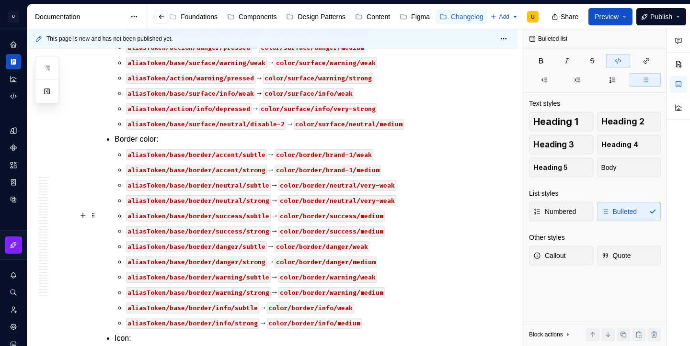
click at [371, 217] on code "color/border/success/medium" at bounding box center [331, 216] width 106 height 11
click at [385, 198] on code "color/border/neutral/very-weak" at bounding box center [337, 200] width 118 height 11
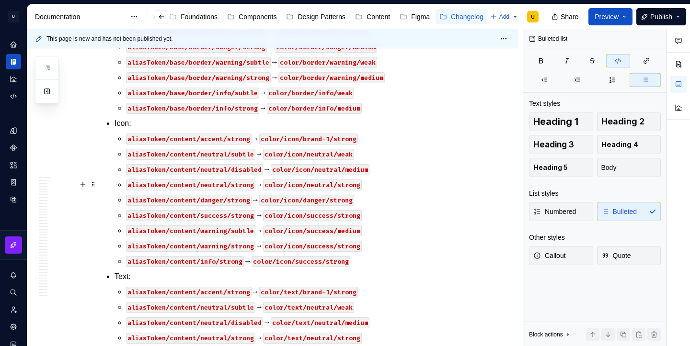
scroll to position [603, 0]
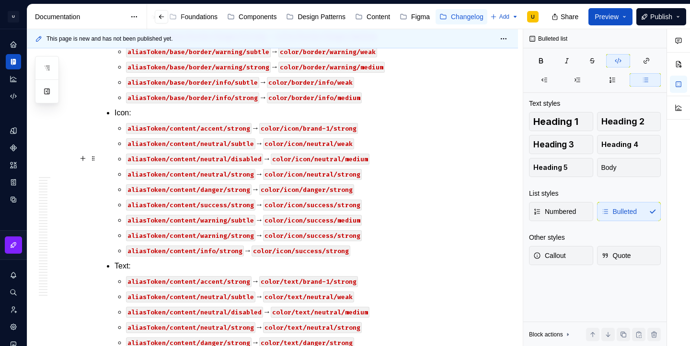
click at [293, 163] on code "color/icon/neutral/medium" at bounding box center [320, 159] width 99 height 11
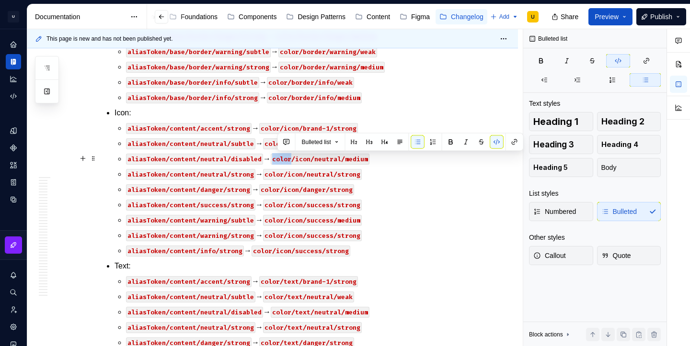
click at [293, 163] on code "color/icon/neutral/medium" at bounding box center [320, 159] width 99 height 11
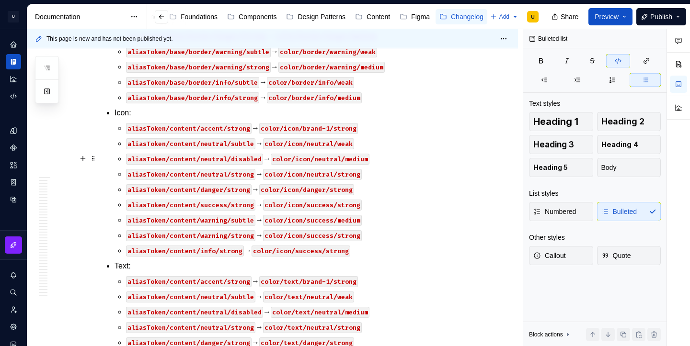
click at [293, 163] on code "color/icon/neutral/medium" at bounding box center [320, 159] width 99 height 11
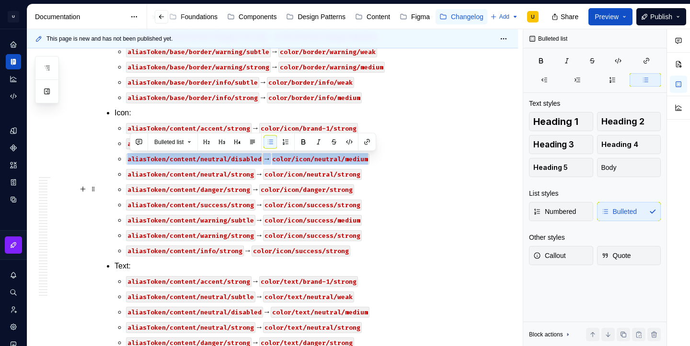
click at [260, 181] on ul "aliasToken/content/accent/strong → color/icon/brand-1/strong aliasToken/content…" at bounding box center [295, 190] width 339 height 134
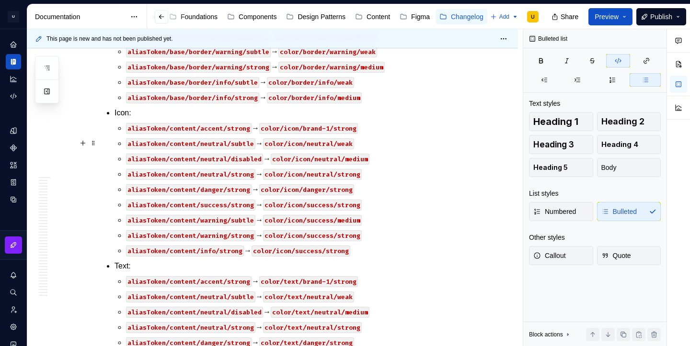
click at [241, 145] on code "aliasToken/content/neutral/subtle" at bounding box center [190, 143] width 129 height 11
click at [346, 174] on code "color/icon/neutral/strong" at bounding box center [312, 174] width 99 height 11
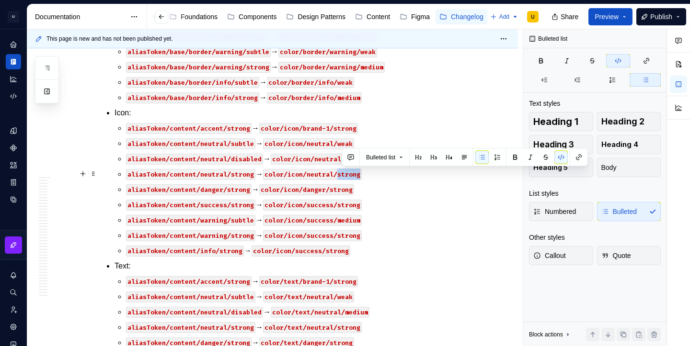
click at [346, 174] on code "color/icon/neutral/strong" at bounding box center [312, 174] width 99 height 11
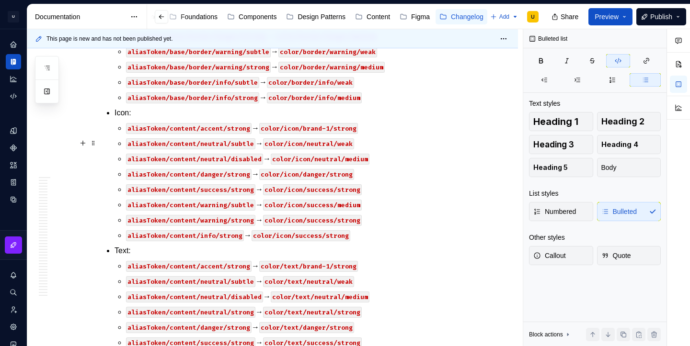
click at [359, 149] on p "aliasToken/content/neutral/subtle → color/icon/neutral/weak" at bounding box center [295, 143] width 339 height 11
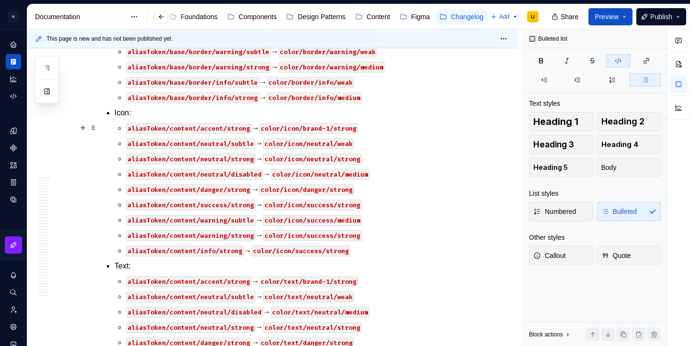
click at [366, 125] on p "aliasToken/content/accent/strong → color/icon/brand-1/strong" at bounding box center [295, 128] width 339 height 11
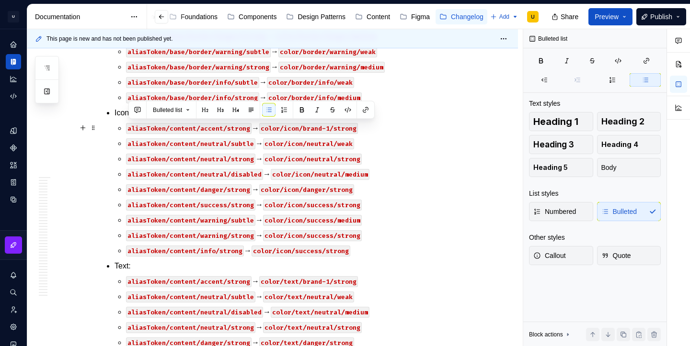
click at [339, 126] on code "color/icon/brand-1/strong" at bounding box center [308, 128] width 99 height 11
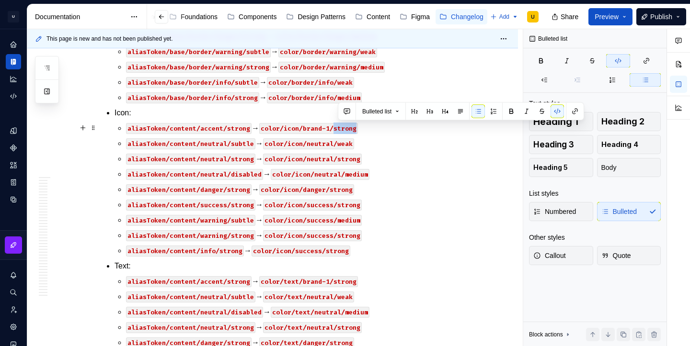
click at [339, 126] on code "color/icon/brand-1/strong" at bounding box center [308, 128] width 99 height 11
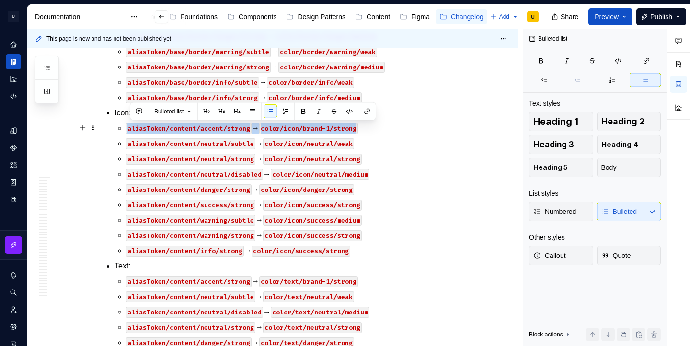
click at [339, 126] on code "color/icon/brand-1/strong" at bounding box center [308, 128] width 99 height 11
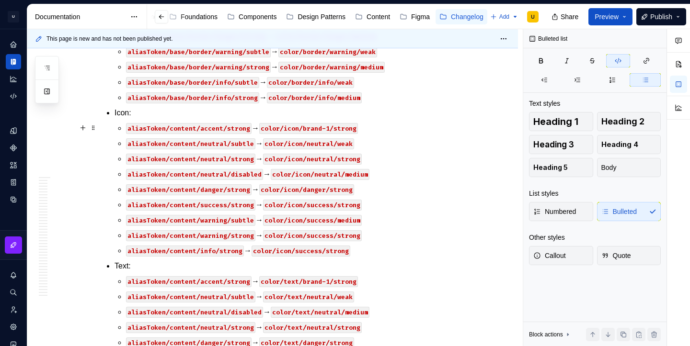
click at [329, 129] on code "color/icon/brand-1/strong" at bounding box center [308, 128] width 99 height 11
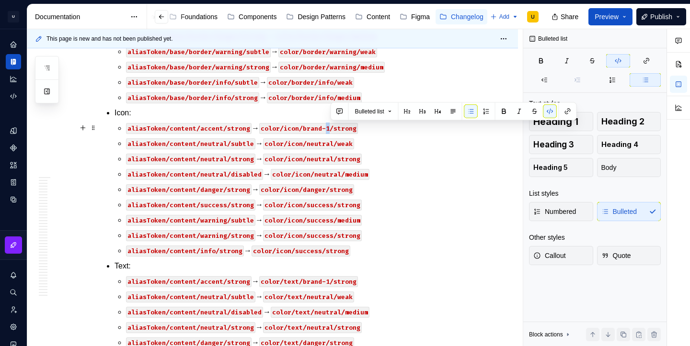
click at [329, 129] on code "color/icon/brand-1/strong" at bounding box center [308, 128] width 99 height 11
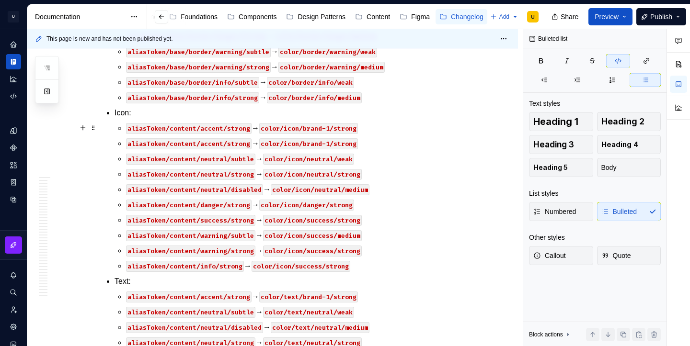
click at [243, 127] on code "aliasToken/content/accent/strong" at bounding box center [189, 128] width 126 height 11
click at [239, 131] on code "aliasToken/content/accent/weak" at bounding box center [185, 128] width 118 height 11
click at [353, 127] on code "color/icon/brand-1/strong" at bounding box center [308, 128] width 99 height 11
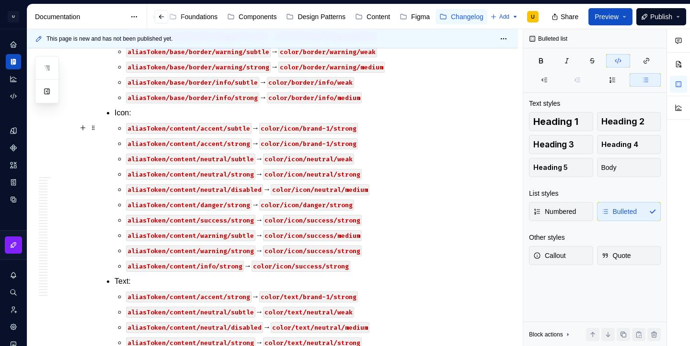
click at [353, 127] on code "color/icon/brand-1/strong" at bounding box center [308, 128] width 99 height 11
click at [253, 219] on code "aliasToken/content/success/strong" at bounding box center [190, 220] width 129 height 11
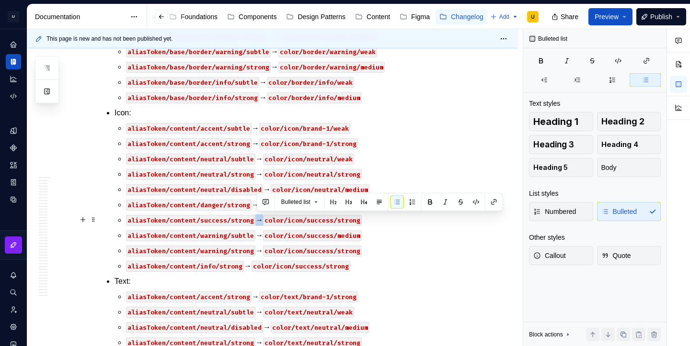
click at [253, 219] on code "aliasToken/content/success/strong" at bounding box center [190, 220] width 129 height 11
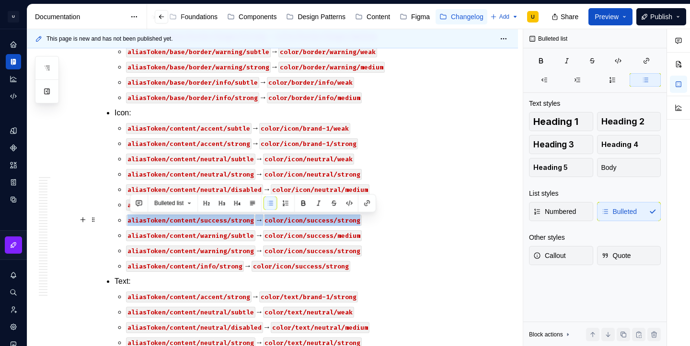
click at [259, 228] on ul "aliasToken/content/accent/subtle → color/icon/brand-1/weak aliasToken/content/a…" at bounding box center [295, 197] width 339 height 149
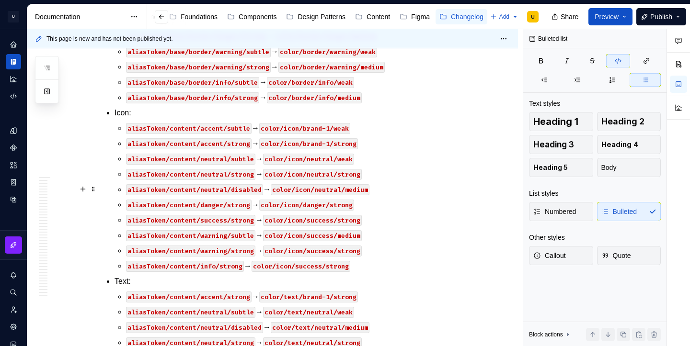
click at [377, 191] on p "aliasToken/content/neutral/disabled → color/icon/neutral/medium" at bounding box center [295, 189] width 339 height 11
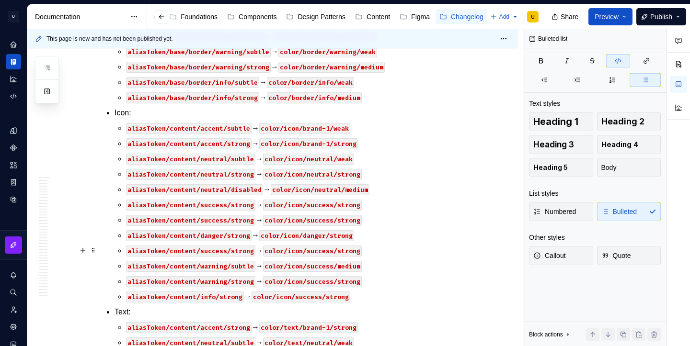
click at [255, 253] on code "aliasToken/content/success/strong" at bounding box center [190, 251] width 129 height 11
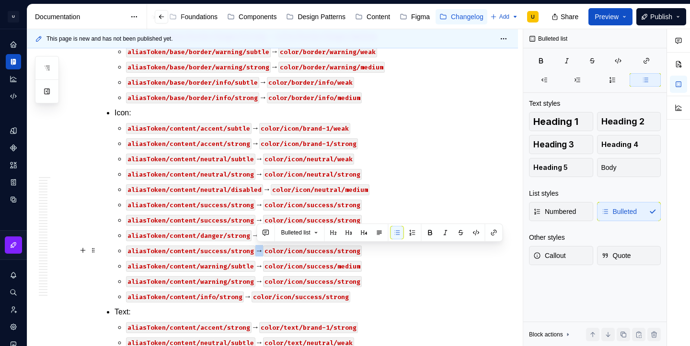
click at [255, 253] on code "aliasToken/content/success/strong" at bounding box center [190, 251] width 129 height 11
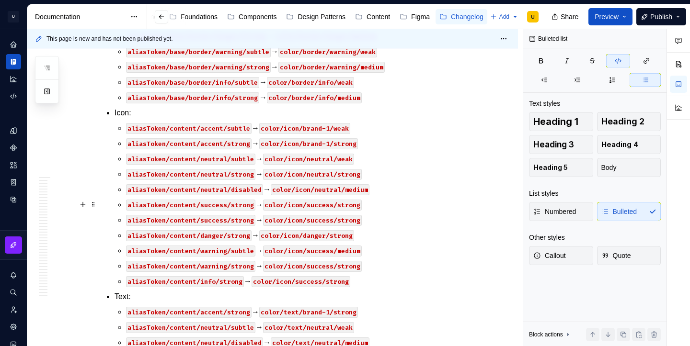
click at [249, 205] on code "aliasToken/content/success/strong" at bounding box center [190, 205] width 129 height 11
click at [348, 207] on code "color/icon/success/strong" at bounding box center [312, 205] width 99 height 11
click at [279, 235] on code "color/icon/danger/strong" at bounding box center [306, 235] width 95 height 11
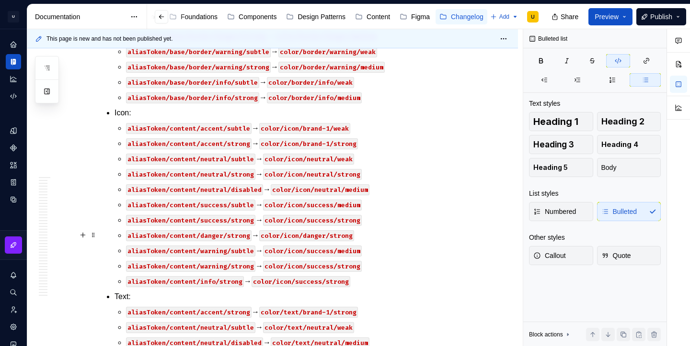
click at [279, 235] on code "color/icon/danger/strong" at bounding box center [306, 235] width 95 height 11
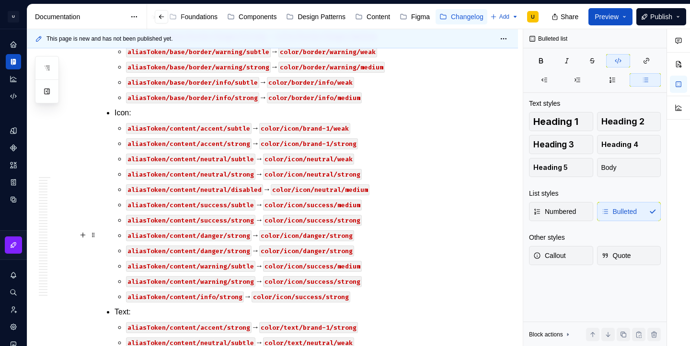
click at [240, 238] on code "aliasToken/content/danger/strong" at bounding box center [189, 235] width 126 height 11
click at [348, 240] on code "color/icon/danger/strong" at bounding box center [306, 235] width 95 height 11
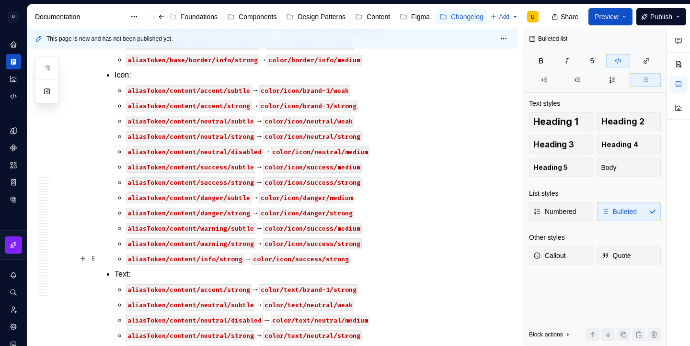
scroll to position [648, 0]
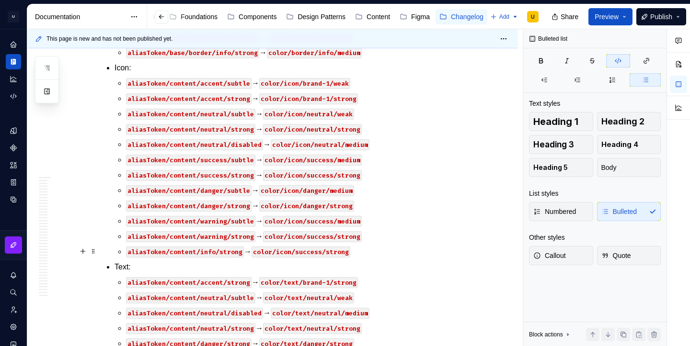
click at [279, 256] on code "color/icon/success/strong" at bounding box center [301, 252] width 99 height 11
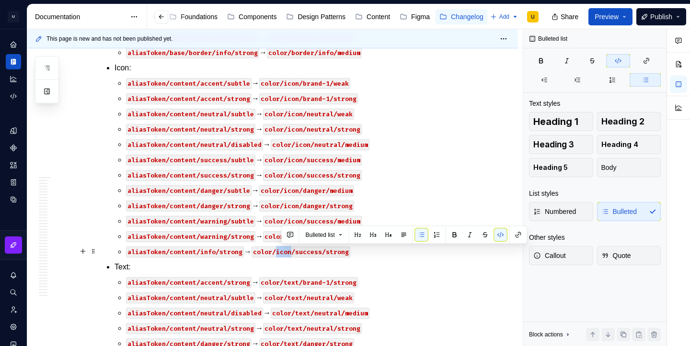
click at [279, 256] on code "color/icon/success/strong" at bounding box center [301, 252] width 99 height 11
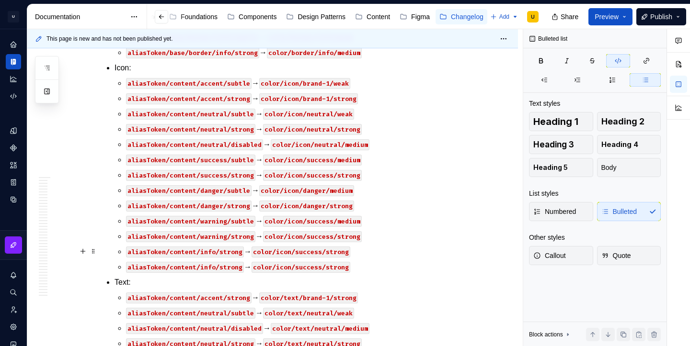
click at [229, 255] on code "aliasToken/content/info/strong" at bounding box center [185, 252] width 118 height 11
click at [349, 252] on code "color/icon/success/strong" at bounding box center [301, 252] width 99 height 11
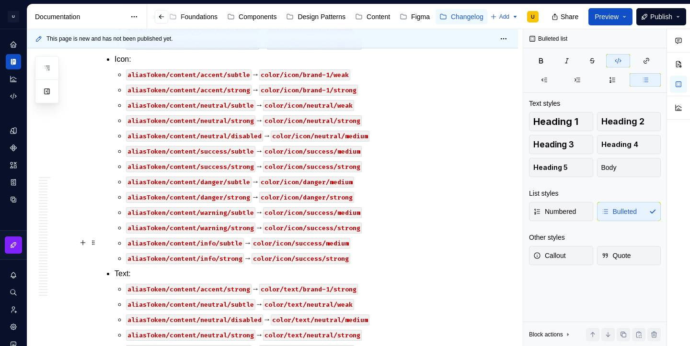
scroll to position [654, 0]
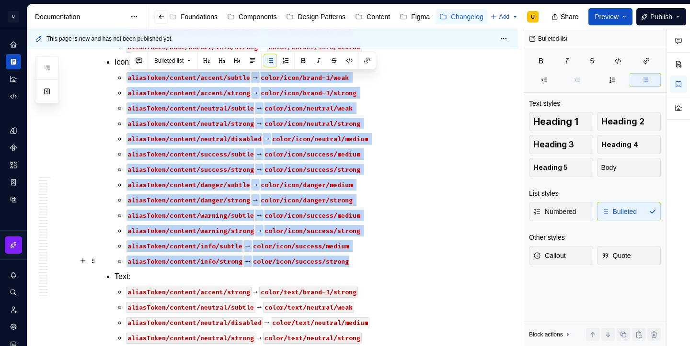
drag, startPoint x: 129, startPoint y: 80, endPoint x: 363, endPoint y: 263, distance: 296.5
click at [363, 263] on ul "aliasToken/content/accent/subtle → color/icon/brand-1/weak aliasToken/content/a…" at bounding box center [295, 169] width 339 height 195
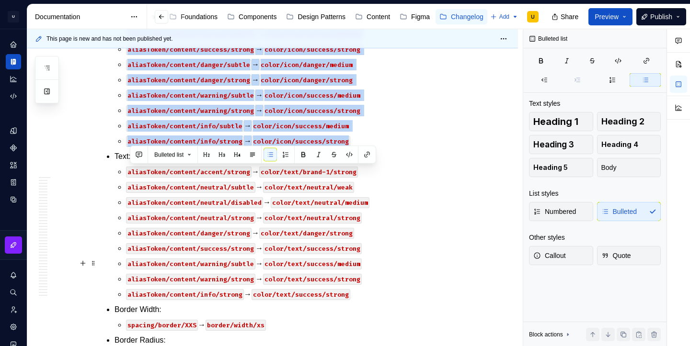
scroll to position [778, 0]
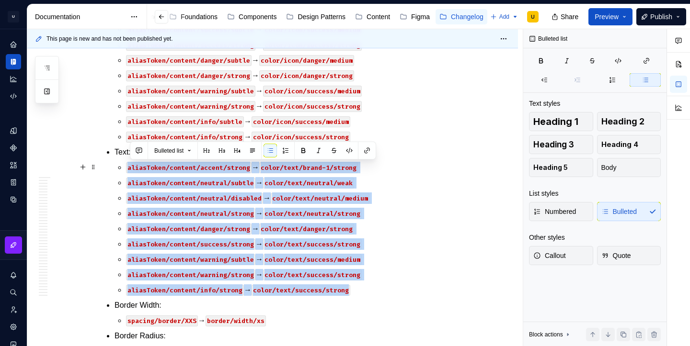
drag, startPoint x: 358, startPoint y: 291, endPoint x: 122, endPoint y: 172, distance: 264.6
click at [126, 172] on ul "aliasToken/content/accent/strong → color/text/brand-1/strong aliasToken/content…" at bounding box center [295, 229] width 339 height 134
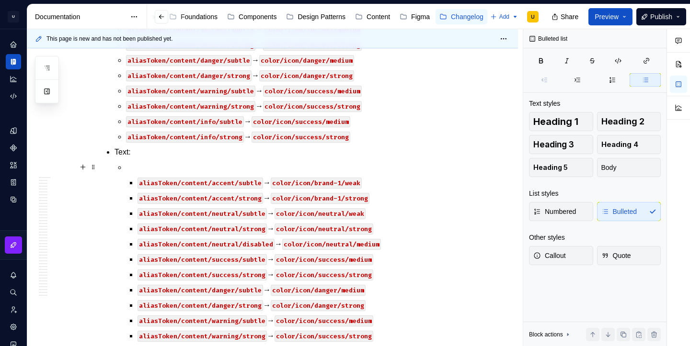
click at [139, 169] on p at bounding box center [295, 167] width 339 height 11
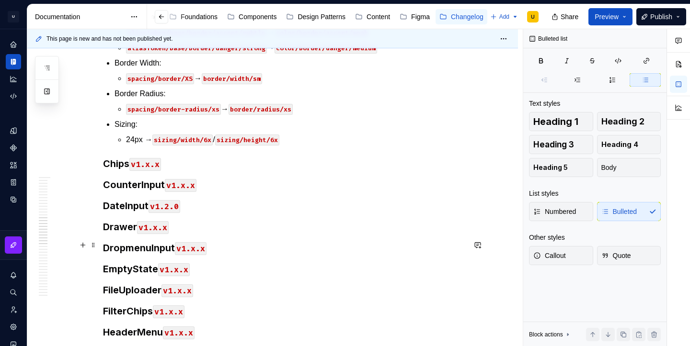
scroll to position [3918, 0]
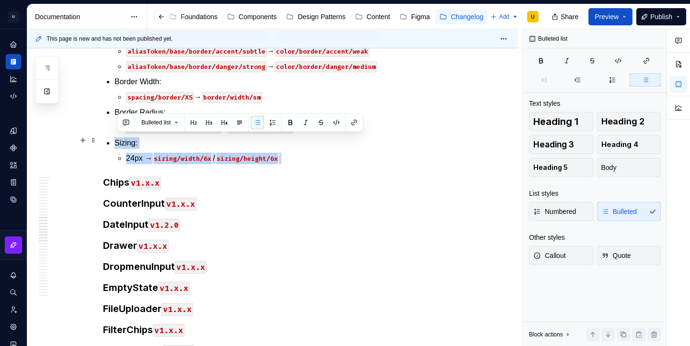
drag, startPoint x: 299, startPoint y: 158, endPoint x: 117, endPoint y: 143, distance: 182.6
click at [117, 143] on li "Sizing: 24px → sizing/width/6x / sizing/height/6x" at bounding box center [289, 150] width 351 height 27
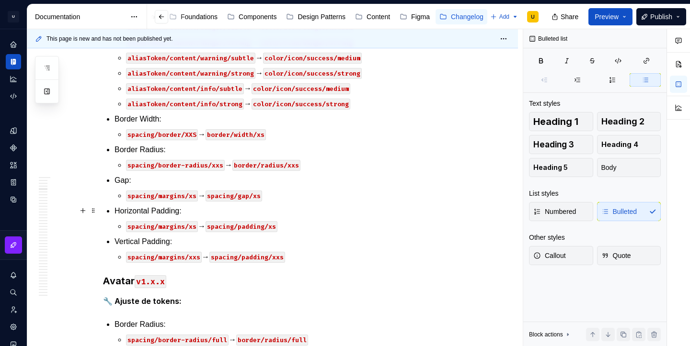
scroll to position [1024, 0]
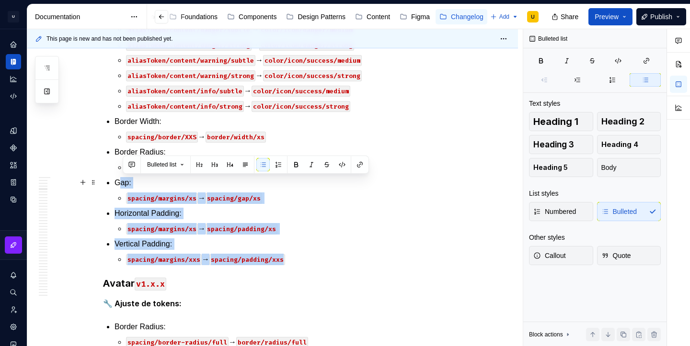
drag, startPoint x: 292, startPoint y: 261, endPoint x: 121, endPoint y: 183, distance: 188.2
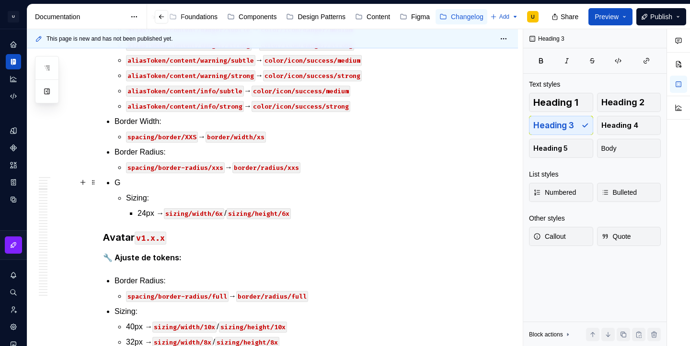
click at [123, 183] on p "G" at bounding box center [289, 182] width 351 height 11
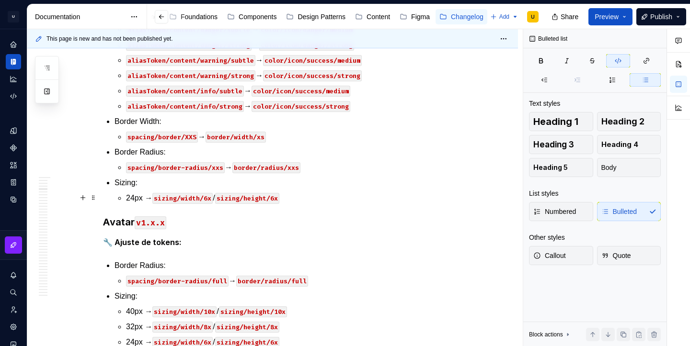
click at [138, 195] on p "24px → sizing/width/6x / sizing/height/6x" at bounding box center [295, 198] width 339 height 11
click at [211, 199] on code "sizing/width/6x" at bounding box center [182, 198] width 60 height 11
click at [283, 199] on code "sizing/height/6x" at bounding box center [251, 198] width 64 height 11
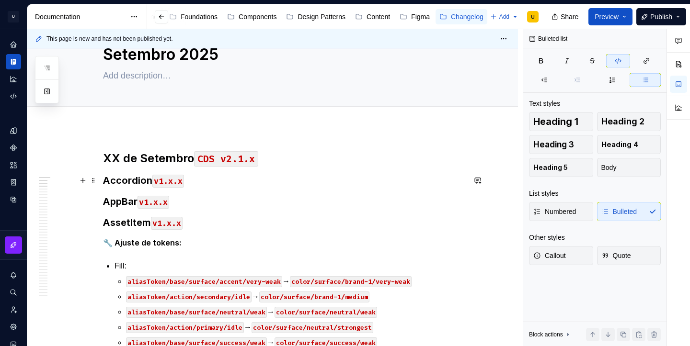
scroll to position [0, 0]
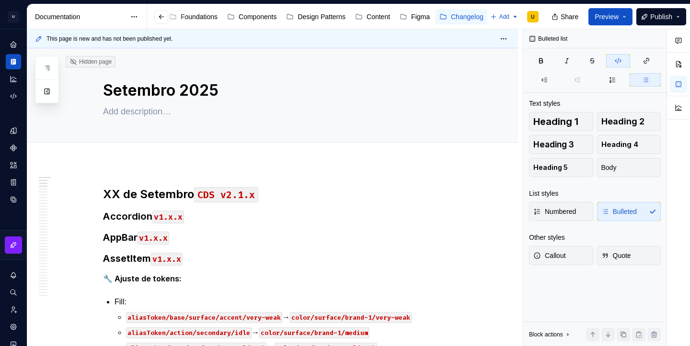
type textarea "*"
